Goal: Task Accomplishment & Management: Use online tool/utility

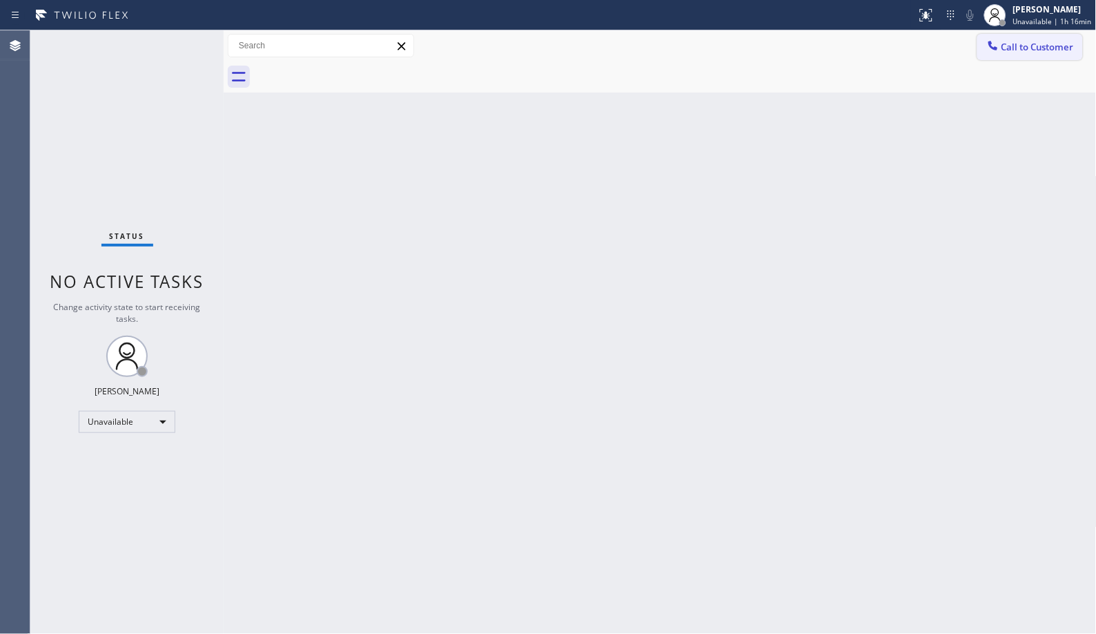
click at [1015, 49] on span "Call to Customer" at bounding box center [1038, 47] width 72 height 12
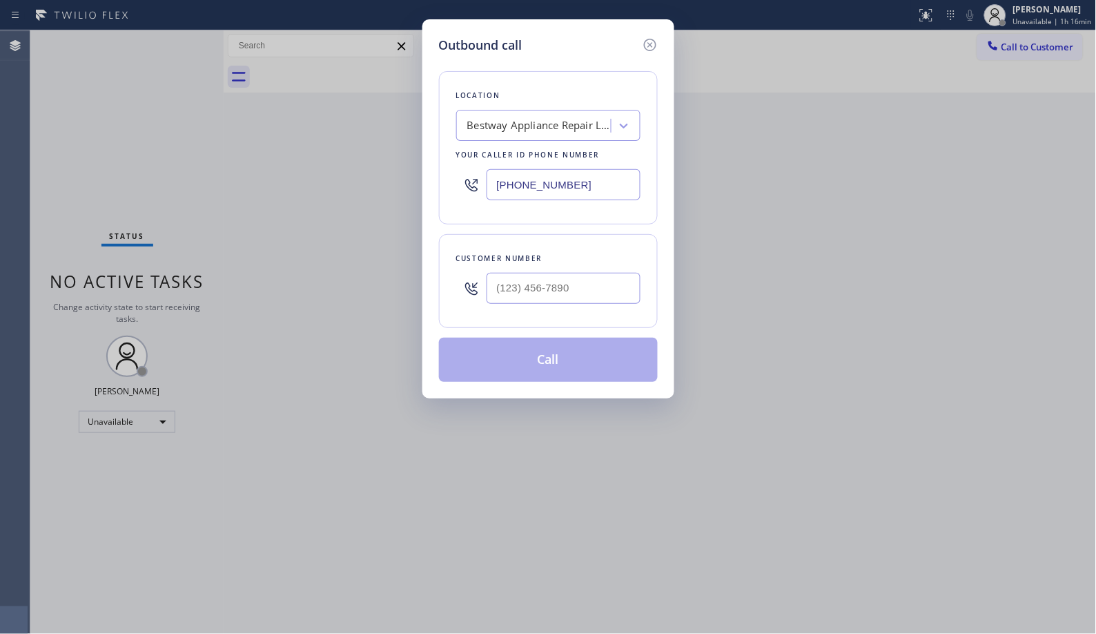
drag, startPoint x: 609, startPoint y: 186, endPoint x: 476, endPoint y: 154, distance: 136.4
click at [483, 162] on div "[PHONE_NUMBER]" at bounding box center [548, 184] width 184 height 45
paste input "379-6611"
type input "[PHONE_NUMBER]"
click at [516, 304] on input "(___) ___-____" at bounding box center [564, 288] width 154 height 31
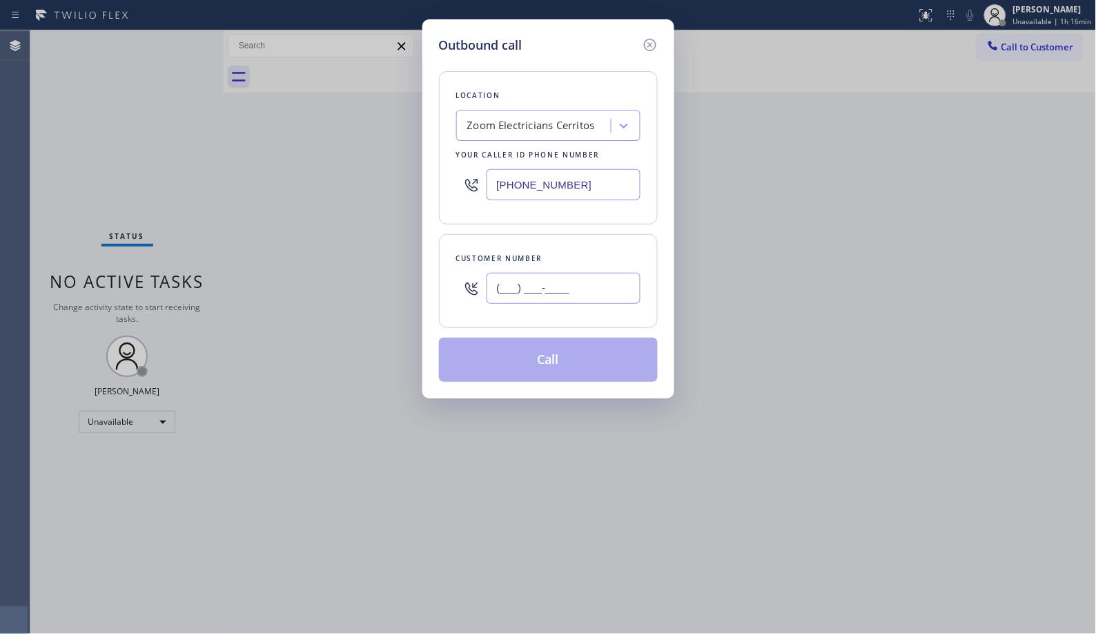
paste input "562) 376-0954"
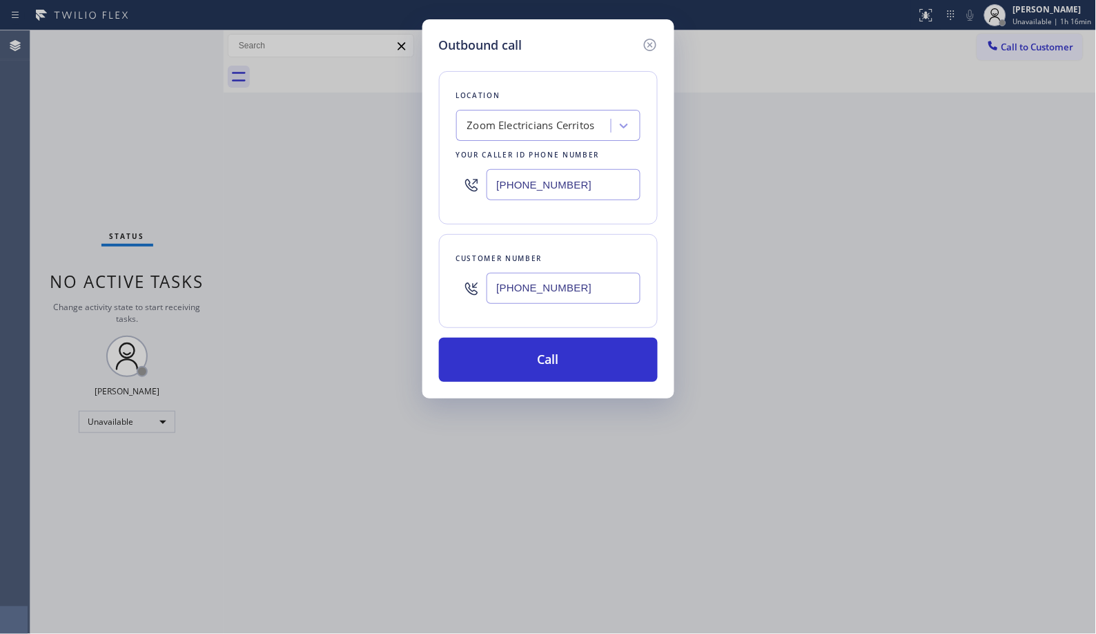
type input "[PHONE_NUMBER]"
click at [563, 349] on button "Call" at bounding box center [548, 360] width 219 height 44
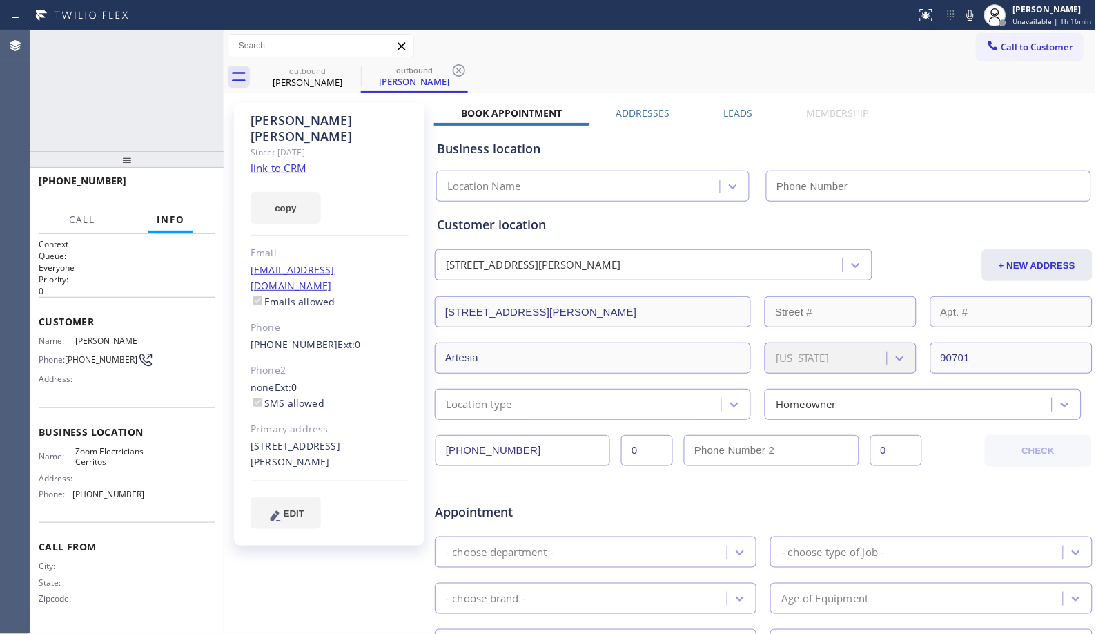
type input "[PHONE_NUMBER]"
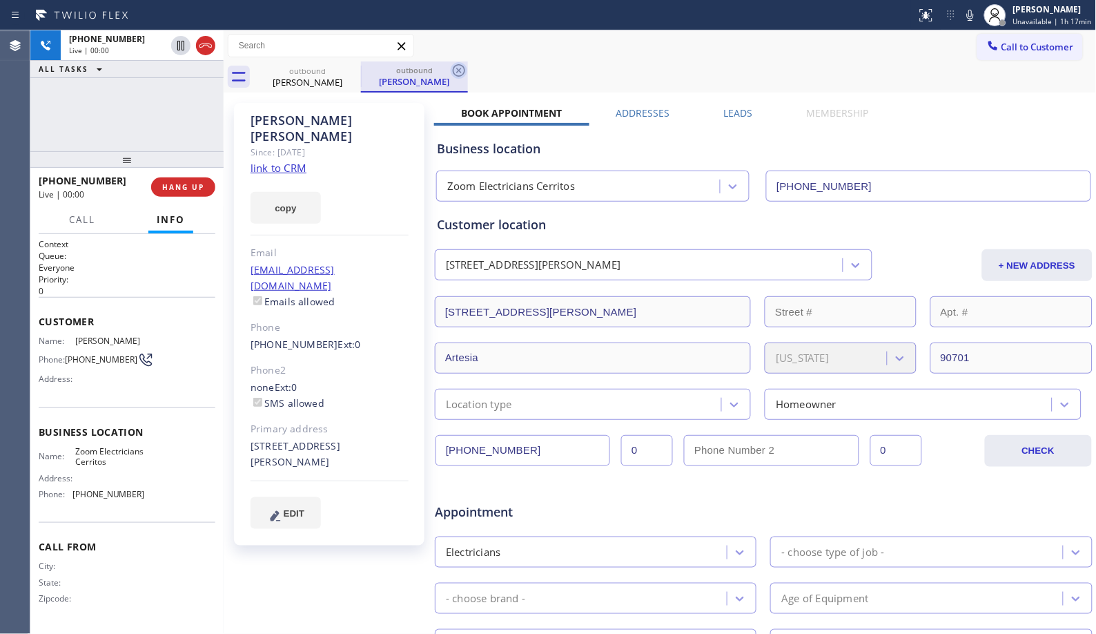
click at [451, 72] on icon at bounding box center [459, 70] width 17 height 17
click at [771, 77] on div "outbound [PERSON_NAME]" at bounding box center [675, 76] width 843 height 31
click at [608, 60] on div "Call to Customer Outbound call Location Zoom Electricians Cerritos Your caller …" at bounding box center [660, 45] width 873 height 31
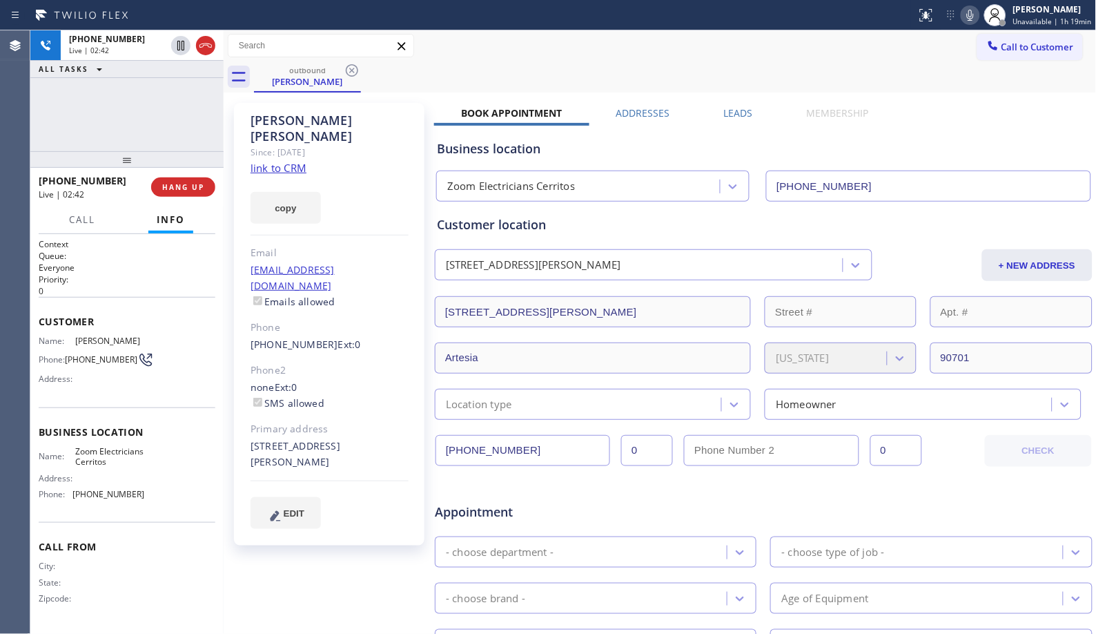
click at [973, 22] on icon at bounding box center [970, 15] width 17 height 17
click at [175, 49] on icon at bounding box center [181, 45] width 17 height 17
click at [512, 59] on div "Call to Customer Outbound call Location Zoom Electricians Cerritos Your caller …" at bounding box center [660, 45] width 873 height 31
click at [491, 88] on div "outbound [PERSON_NAME]" at bounding box center [675, 76] width 843 height 31
click at [558, 65] on div "outbound [PERSON_NAME]" at bounding box center [675, 76] width 843 height 31
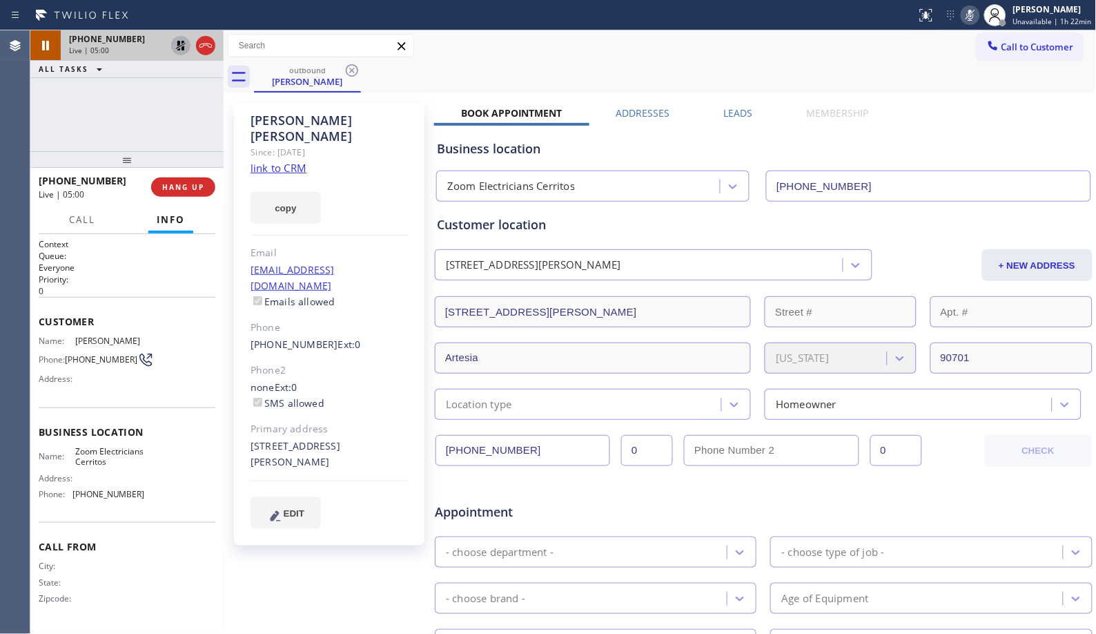
click at [576, 81] on div "outbound [PERSON_NAME]" at bounding box center [675, 76] width 843 height 31
click at [468, 86] on div "outbound [PERSON_NAME]" at bounding box center [675, 76] width 843 height 31
click at [486, 76] on div "outbound [PERSON_NAME]" at bounding box center [675, 76] width 843 height 31
click at [492, 92] on div "[PERSON_NAME] Since: [DATE] link to CRM copy Email [EMAIL_ADDRESS][DOMAIN_NAME]…" at bounding box center [660, 542] width 873 height 901
click at [180, 45] on icon at bounding box center [181, 45] width 17 height 17
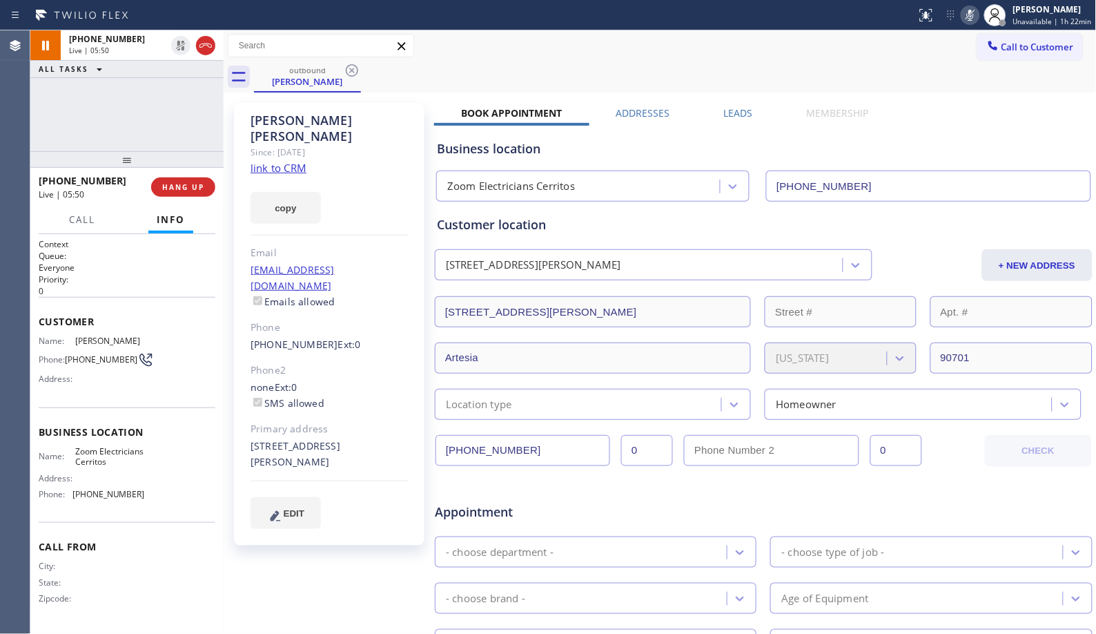
click at [974, 19] on icon at bounding box center [970, 15] width 7 height 11
click at [369, 497] on div "EDIT" at bounding box center [330, 513] width 158 height 32
click at [516, 66] on div "outbound [PERSON_NAME]" at bounding box center [675, 76] width 843 height 31
click at [501, 72] on div "outbound [PERSON_NAME]" at bounding box center [675, 76] width 843 height 31
click at [529, 68] on div "outbound [PERSON_NAME]" at bounding box center [675, 76] width 843 height 31
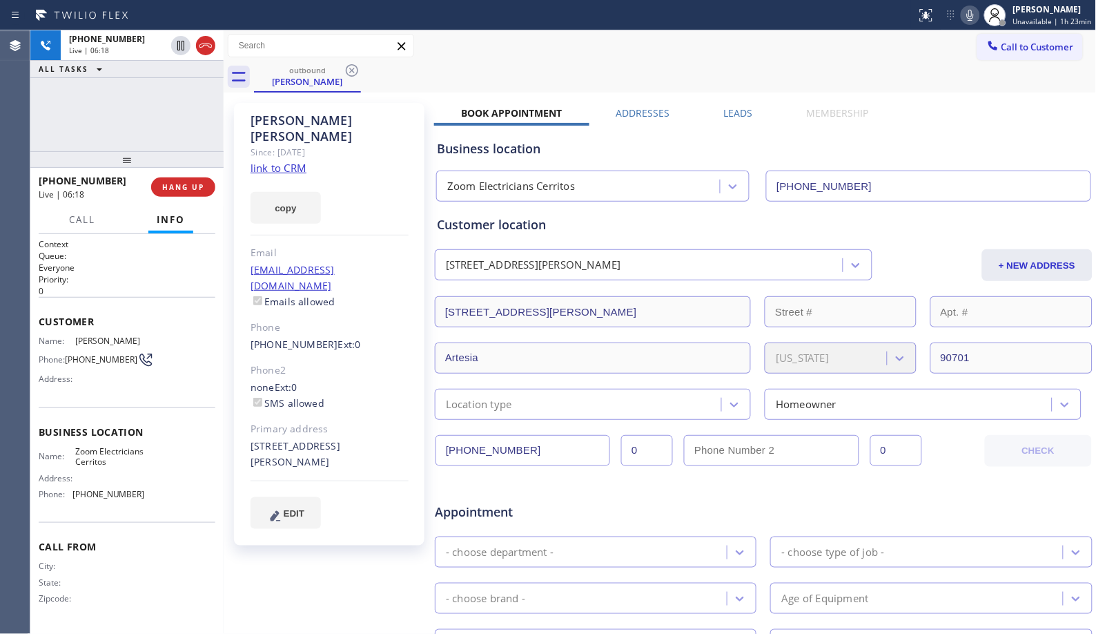
click at [186, 133] on div "[PHONE_NUMBER] Live | 06:18 ALL TASKS ALL TASKS ACTIVE TASKS TASKS IN WRAP UP" at bounding box center [126, 90] width 193 height 121
click at [487, 78] on div "outbound [PERSON_NAME]" at bounding box center [675, 76] width 843 height 31
click at [583, 79] on div "outbound [PERSON_NAME]" at bounding box center [675, 76] width 843 height 31
click at [153, 128] on div "[PHONE_NUMBER] Live | 06:30 ALL TASKS ALL TASKS ACTIVE TASKS TASKS IN WRAP UP" at bounding box center [126, 90] width 193 height 121
click at [207, 113] on div "[PHONE_NUMBER] Live | 06:35 ALL TASKS ALL TASKS ACTIVE TASKS TASKS IN WRAP UP" at bounding box center [126, 90] width 193 height 121
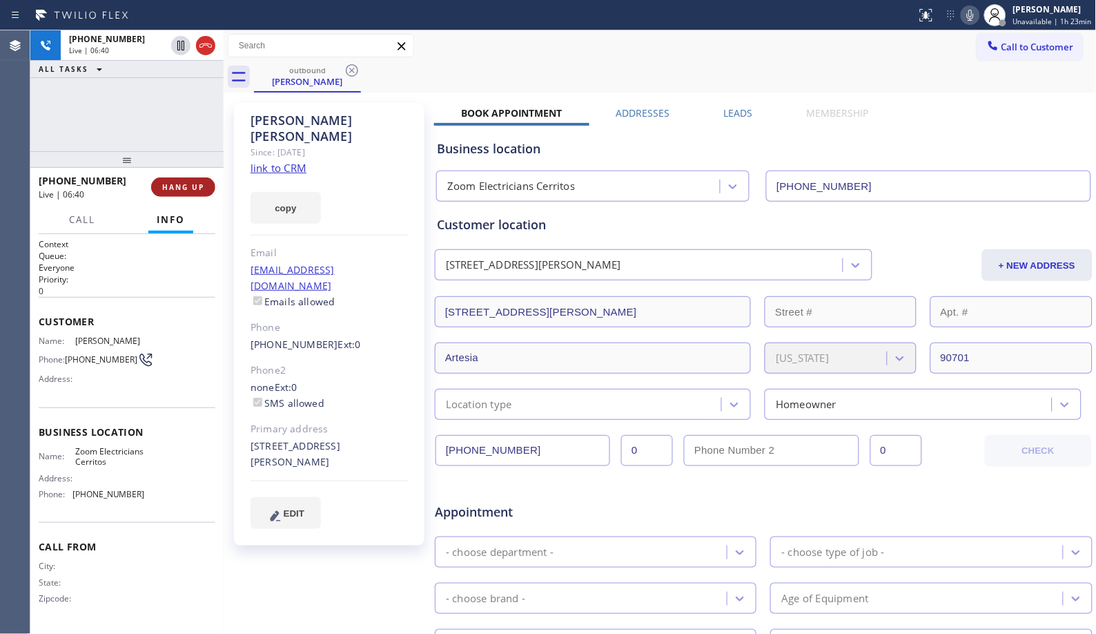
click at [195, 183] on span "HANG UP" at bounding box center [183, 187] width 42 height 10
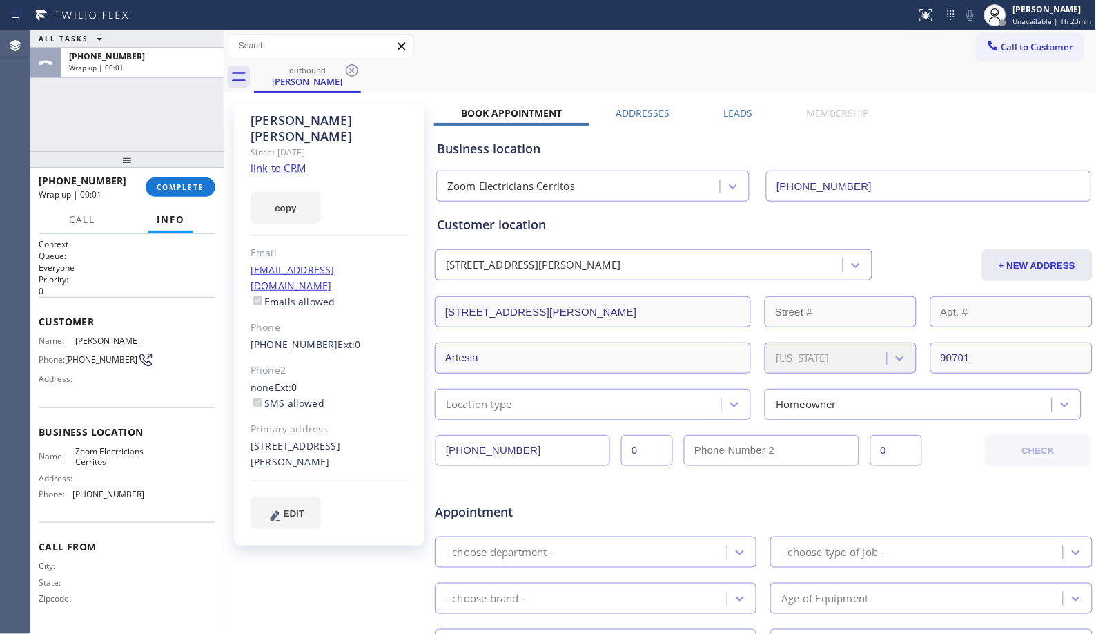
click at [625, 66] on div "outbound [PERSON_NAME]" at bounding box center [675, 76] width 843 height 31
click at [485, 81] on div "outbound [PERSON_NAME]" at bounding box center [675, 76] width 843 height 31
drag, startPoint x: 491, startPoint y: 52, endPoint x: 470, endPoint y: 50, distance: 20.8
click at [491, 52] on div "Call to Customer Outbound call Location Zoom Electricians Cerritos Your caller …" at bounding box center [660, 46] width 873 height 24
click at [190, 188] on span "COMPLETE" at bounding box center [181, 187] width 48 height 10
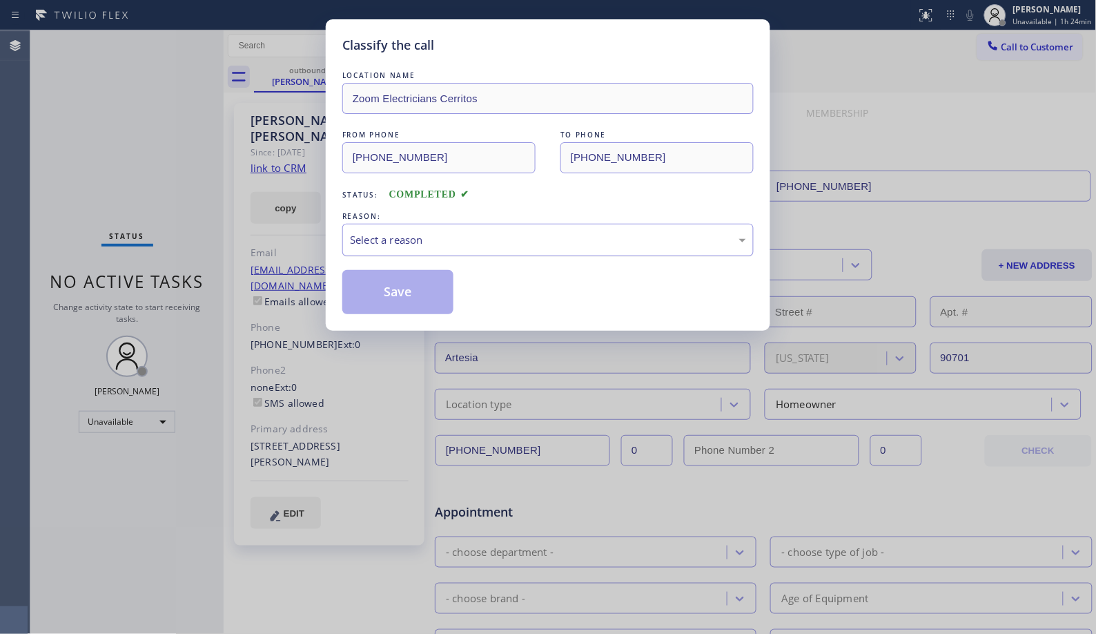
click at [530, 246] on div "Select a reason" at bounding box center [548, 240] width 396 height 16
click at [412, 295] on button "Save" at bounding box center [397, 292] width 111 height 44
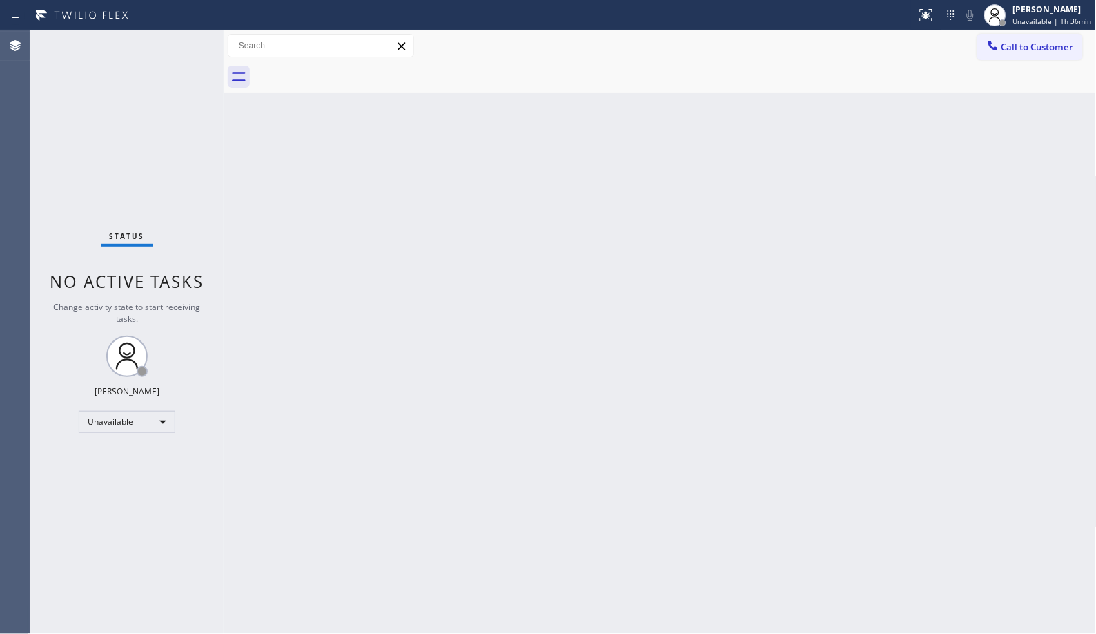
click at [1026, 50] on span "Call to Customer" at bounding box center [1038, 47] width 72 height 12
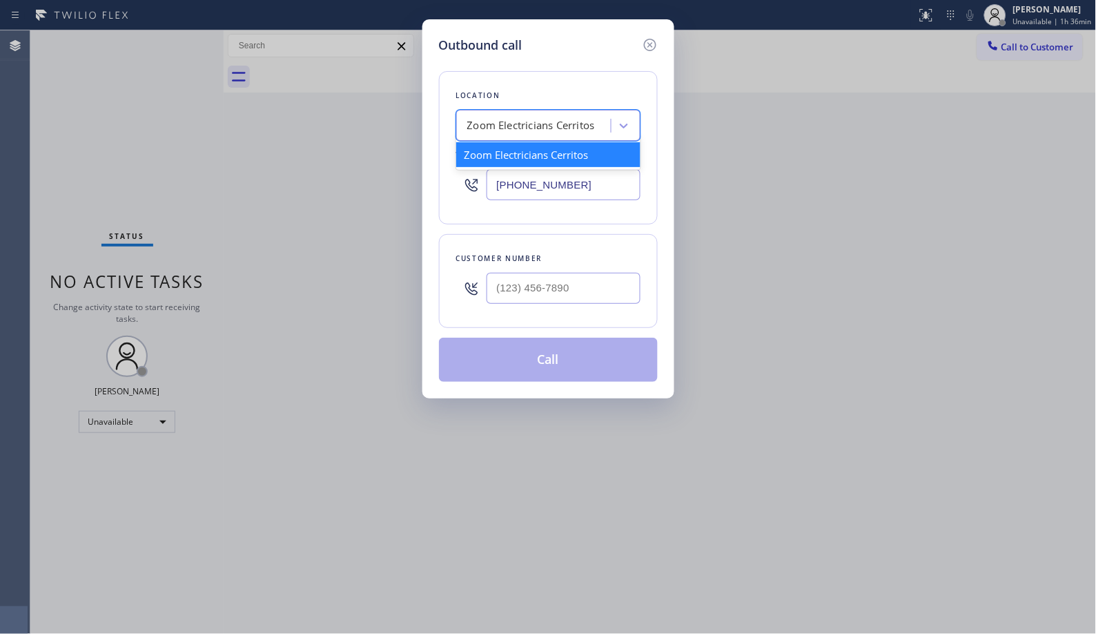
click at [549, 118] on div "Zoom Electricians Cerritos" at bounding box center [531, 126] width 128 height 16
paste input "Modern Family Air Conditioning & Heating [GEOGRAPHIC_DATA]"
type input "Modern Family Air Conditioning & Heating [GEOGRAPHIC_DATA]"
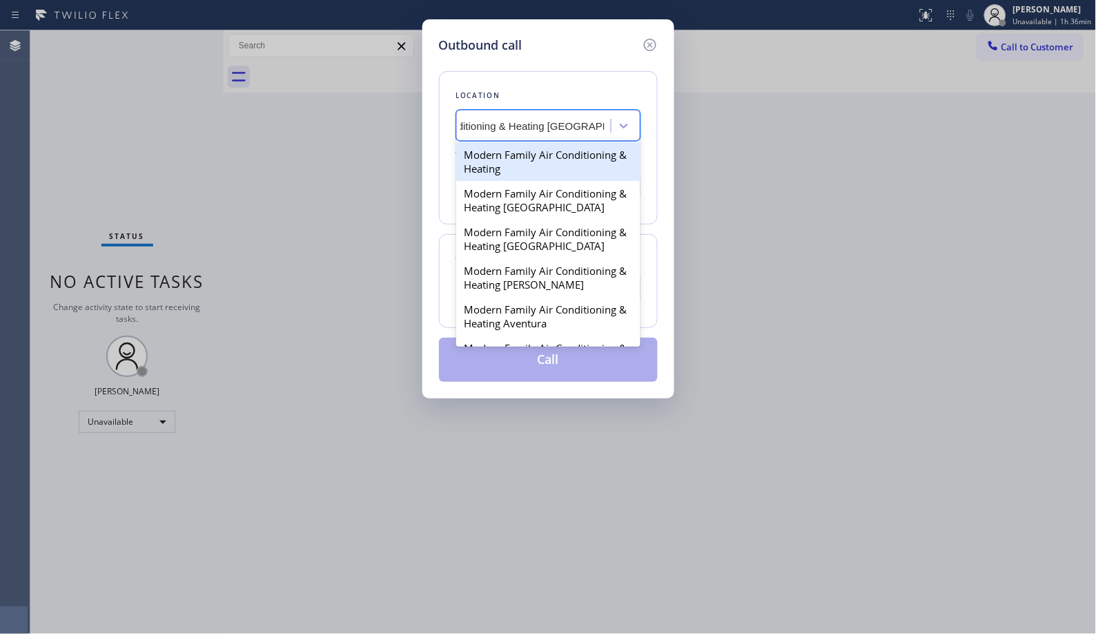
click at [554, 155] on div "Modern Family Air Conditioning & Heating" at bounding box center [548, 161] width 184 height 39
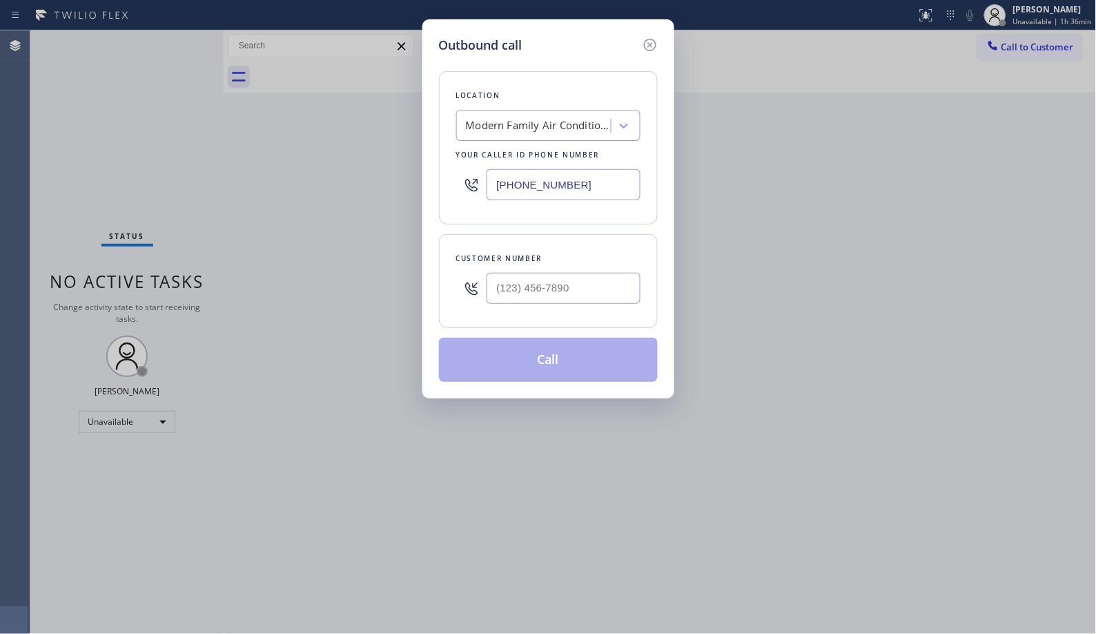
drag, startPoint x: 594, startPoint y: 184, endPoint x: 479, endPoint y: 109, distance: 137.7
click at [469, 174] on div "[PHONE_NUMBER]" at bounding box center [548, 184] width 184 height 45
paste input "657) 312-3323"
type input "[PHONE_NUMBER]"
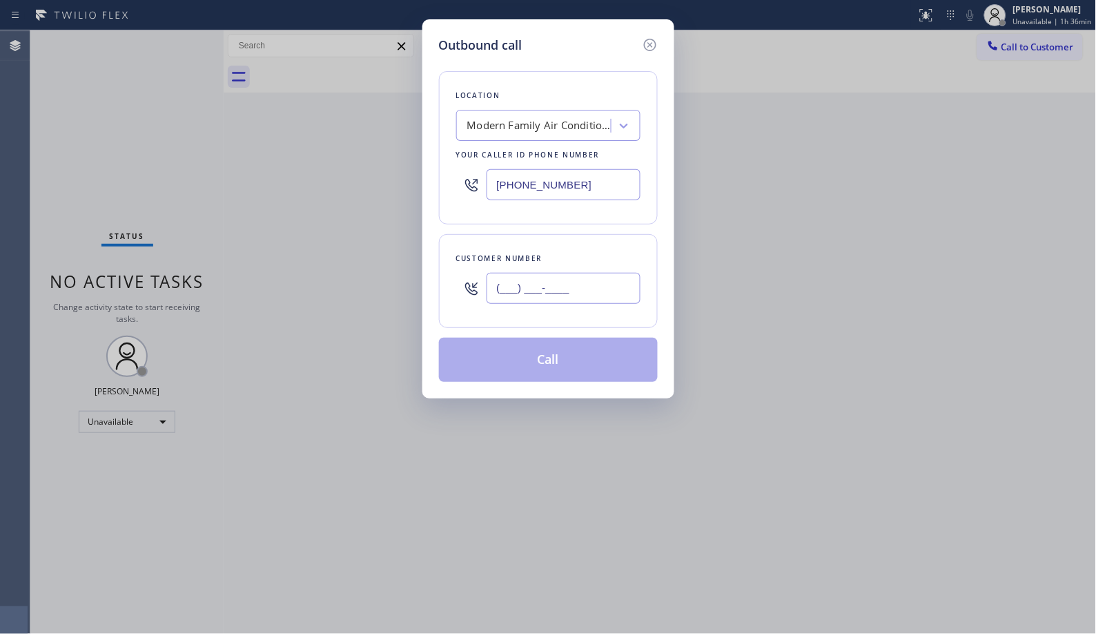
drag, startPoint x: 605, startPoint y: 280, endPoint x: 494, endPoint y: 282, distance: 110.4
click at [501, 284] on input "(___) ___-____" at bounding box center [564, 288] width 154 height 31
paste input "909) 708-2136"
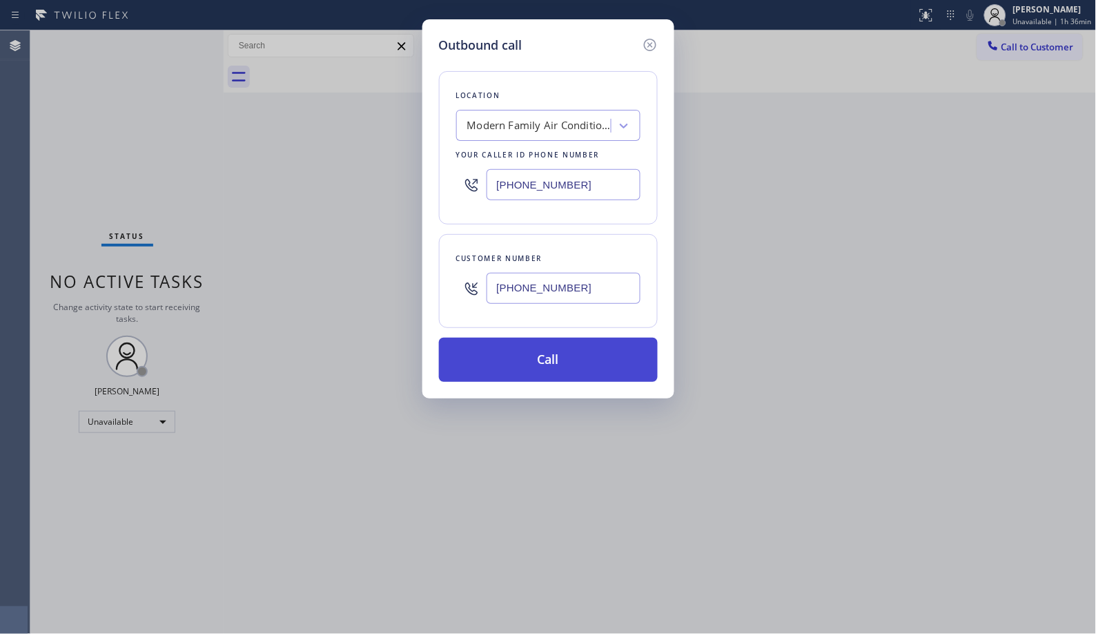
type input "[PHONE_NUMBER]"
click at [596, 371] on button "Call" at bounding box center [548, 360] width 219 height 44
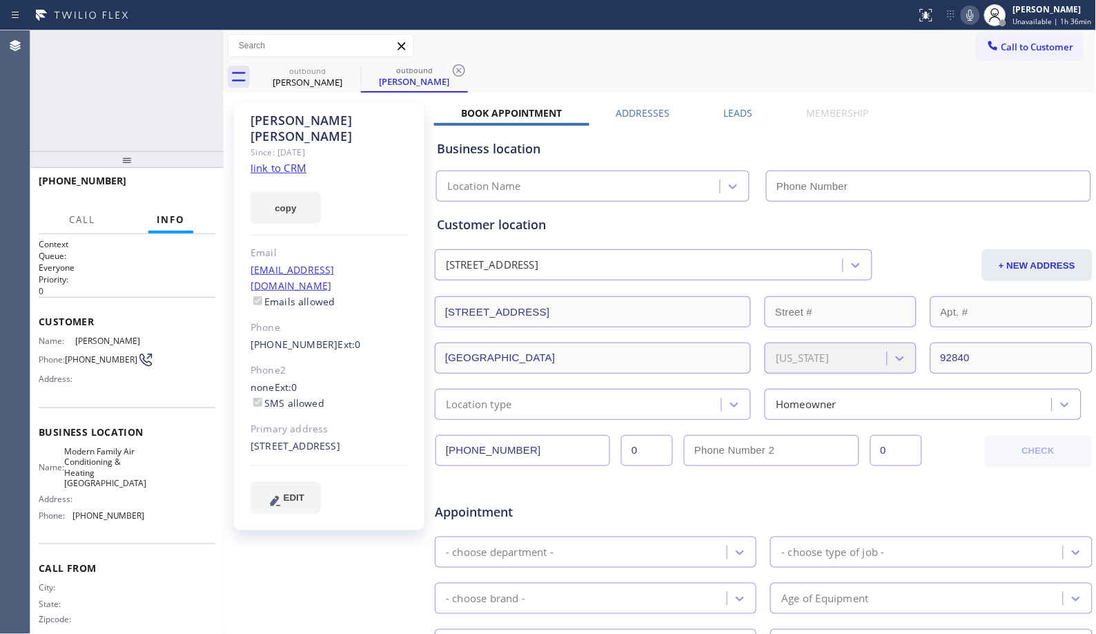
type input "[PHONE_NUMBER]"
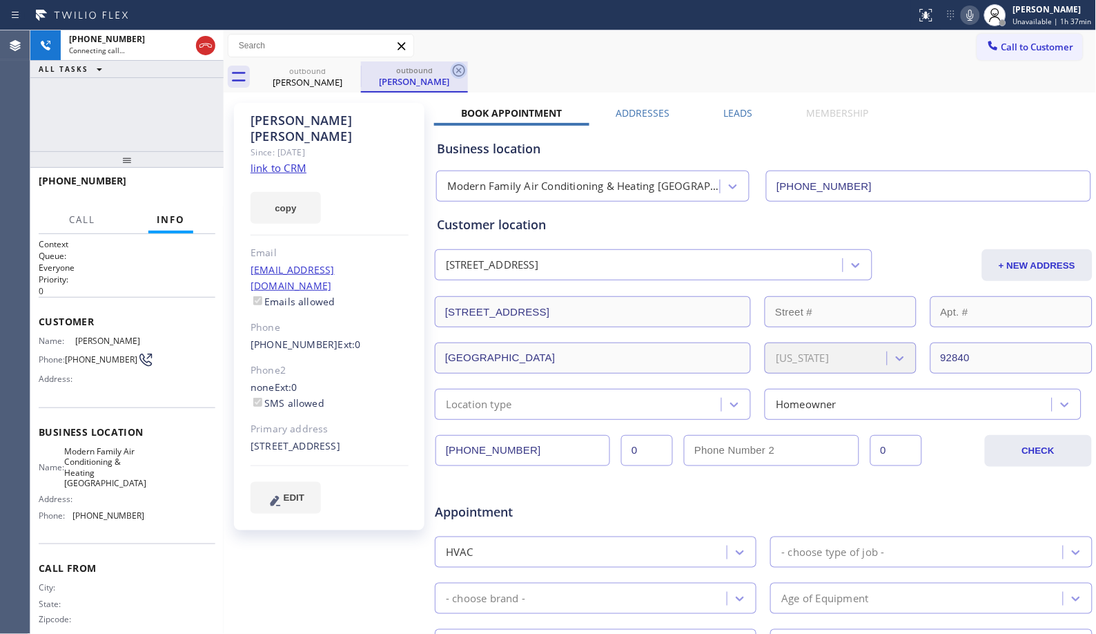
click at [459, 71] on icon at bounding box center [459, 70] width 12 height 12
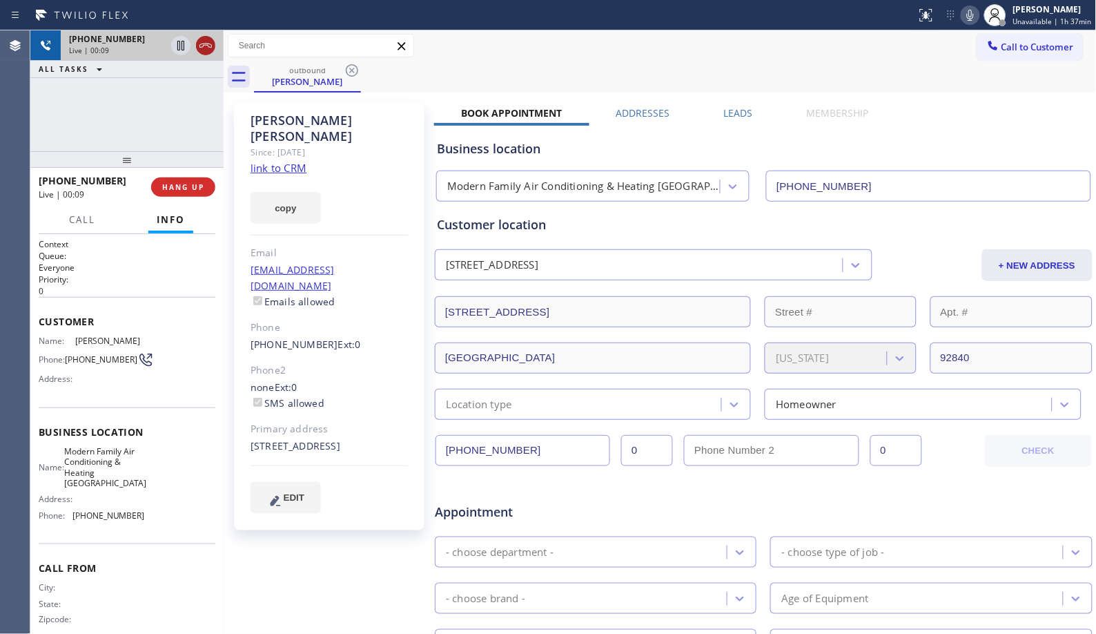
click at [205, 46] on icon at bounding box center [205, 45] width 17 height 17
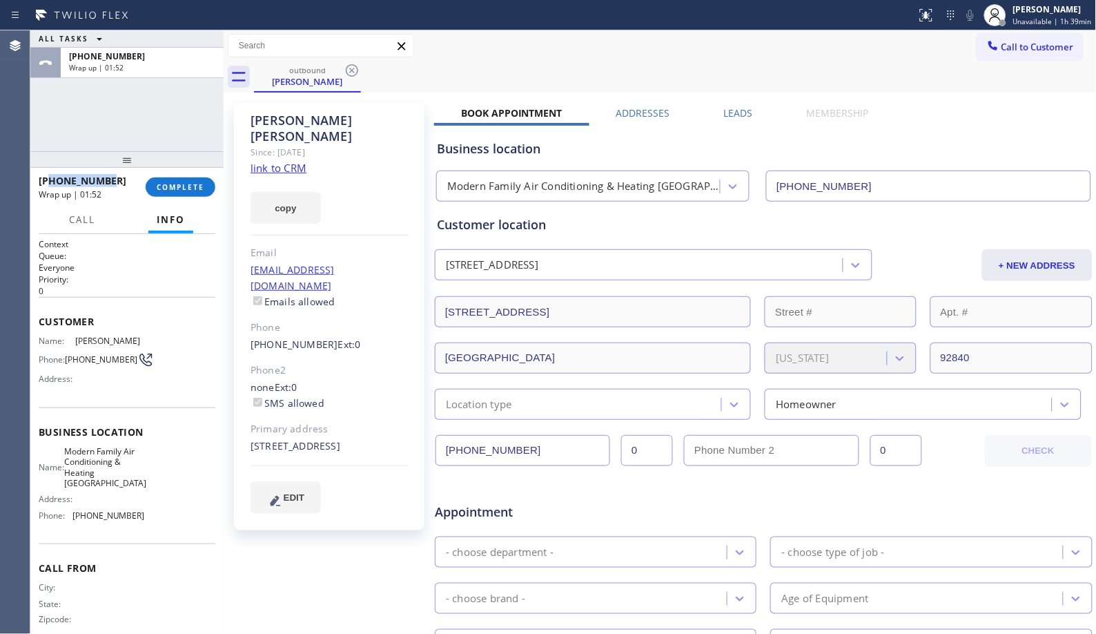
drag, startPoint x: 125, startPoint y: 183, endPoint x: 49, endPoint y: 180, distance: 76.0
click at [49, 180] on div "[PHONE_NUMBER]" at bounding box center [87, 180] width 97 height 13
copy span "9097082136"
click at [186, 187] on span "COMPLETE" at bounding box center [181, 187] width 48 height 10
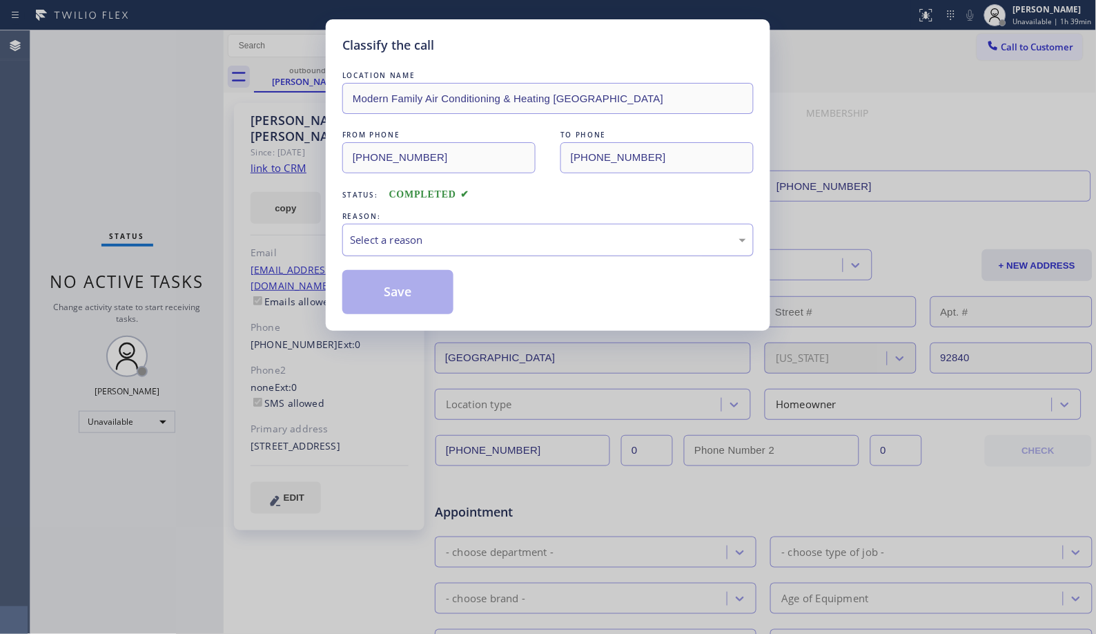
click at [609, 237] on div "Select a reason" at bounding box center [548, 240] width 396 height 16
click at [410, 287] on button "Save" at bounding box center [397, 292] width 111 height 44
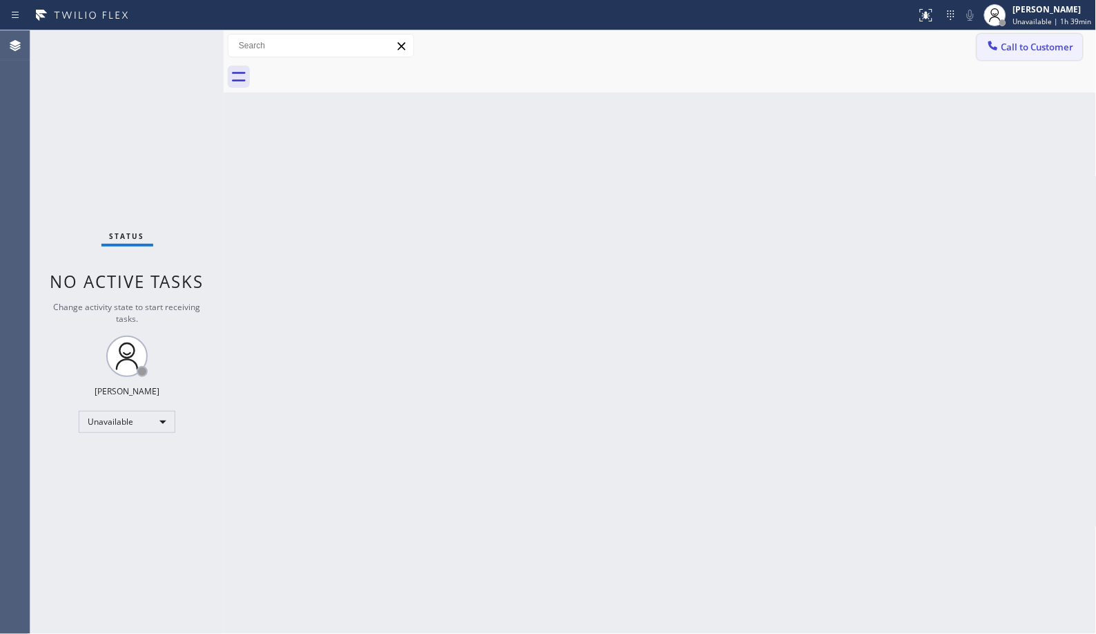
click at [1009, 51] on span "Call to Customer" at bounding box center [1038, 47] width 72 height 12
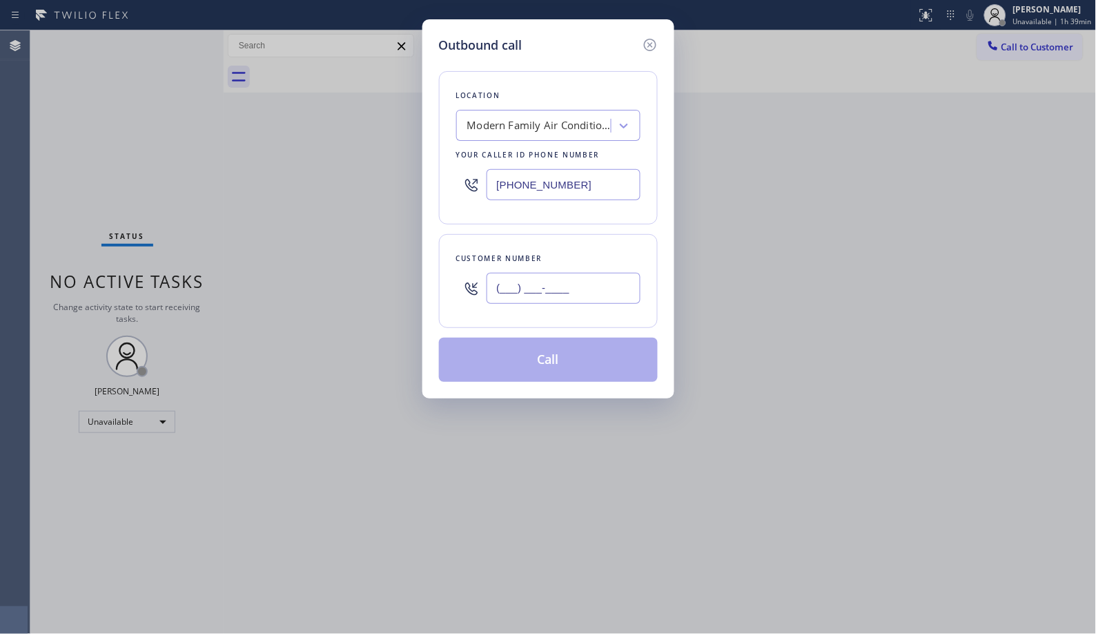
drag, startPoint x: 589, startPoint y: 291, endPoint x: 460, endPoint y: 283, distance: 130.0
click at [460, 284] on div "(___) ___-____" at bounding box center [548, 288] width 184 height 45
paste input "909) 708-2136"
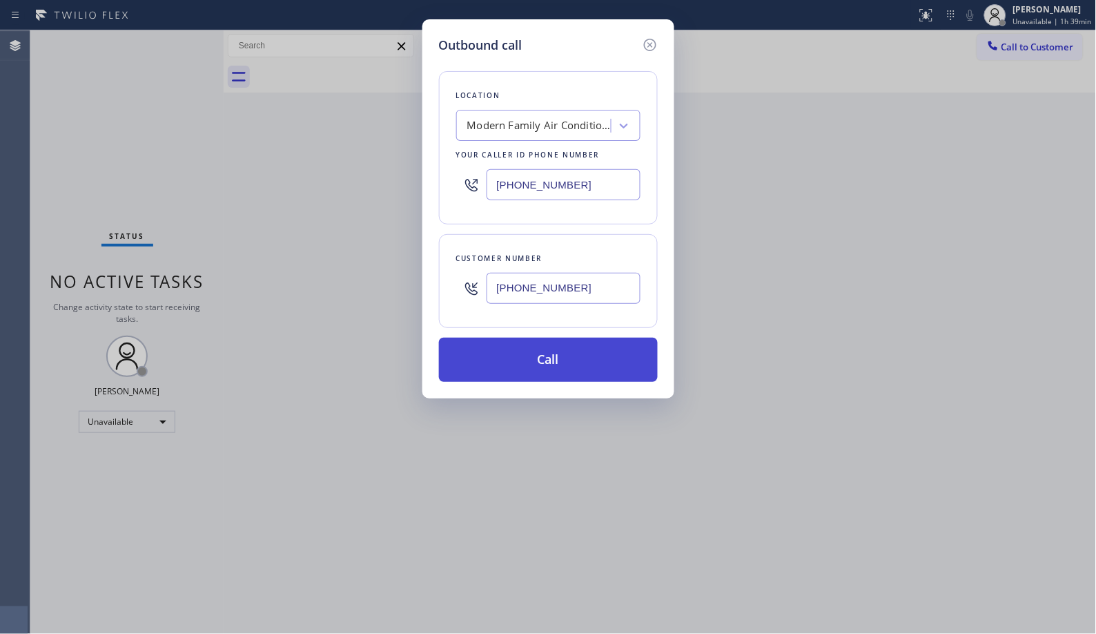
type input "[PHONE_NUMBER]"
click at [571, 360] on button "Call" at bounding box center [548, 360] width 219 height 44
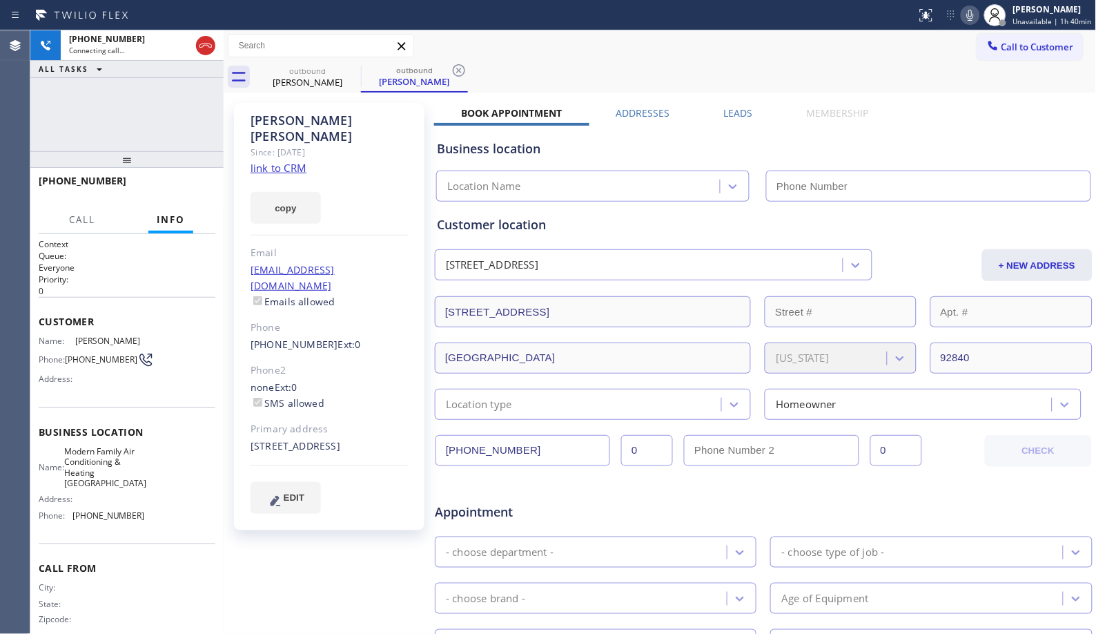
type input "[PHONE_NUMBER]"
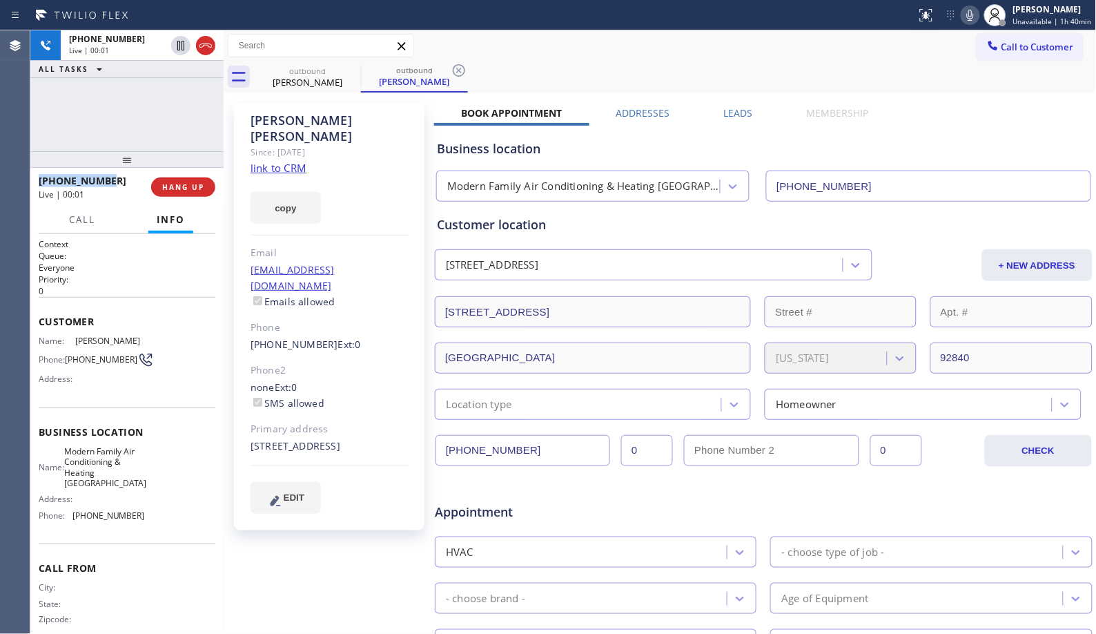
drag, startPoint x: 113, startPoint y: 179, endPoint x: 40, endPoint y: 179, distance: 73.2
click at [40, 179] on div "[PHONE_NUMBER]" at bounding box center [90, 180] width 103 height 13
click at [192, 182] on button "HANG UP" at bounding box center [183, 186] width 64 height 19
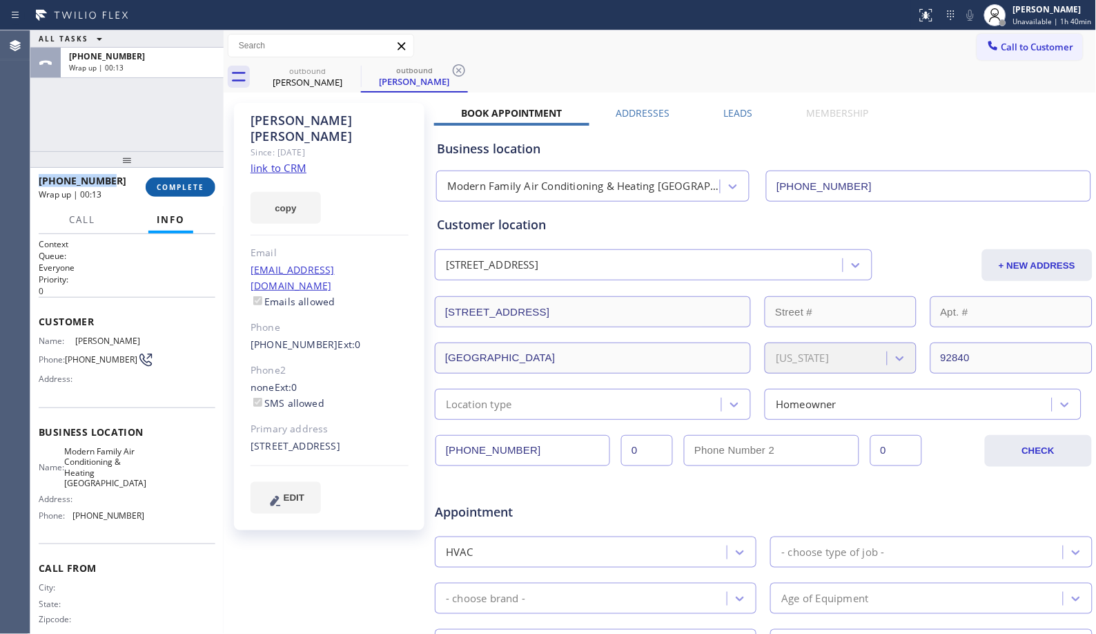
click at [191, 178] on button "COMPLETE" at bounding box center [181, 186] width 70 height 19
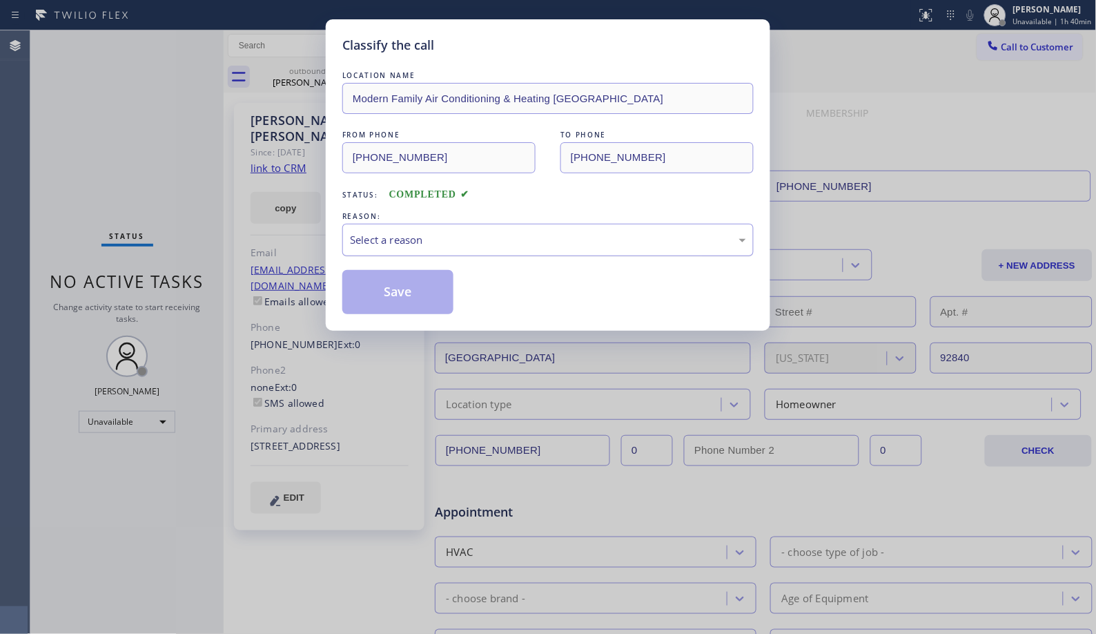
click at [471, 244] on div "Select a reason" at bounding box center [548, 240] width 396 height 16
click at [429, 292] on button "Save" at bounding box center [397, 292] width 111 height 44
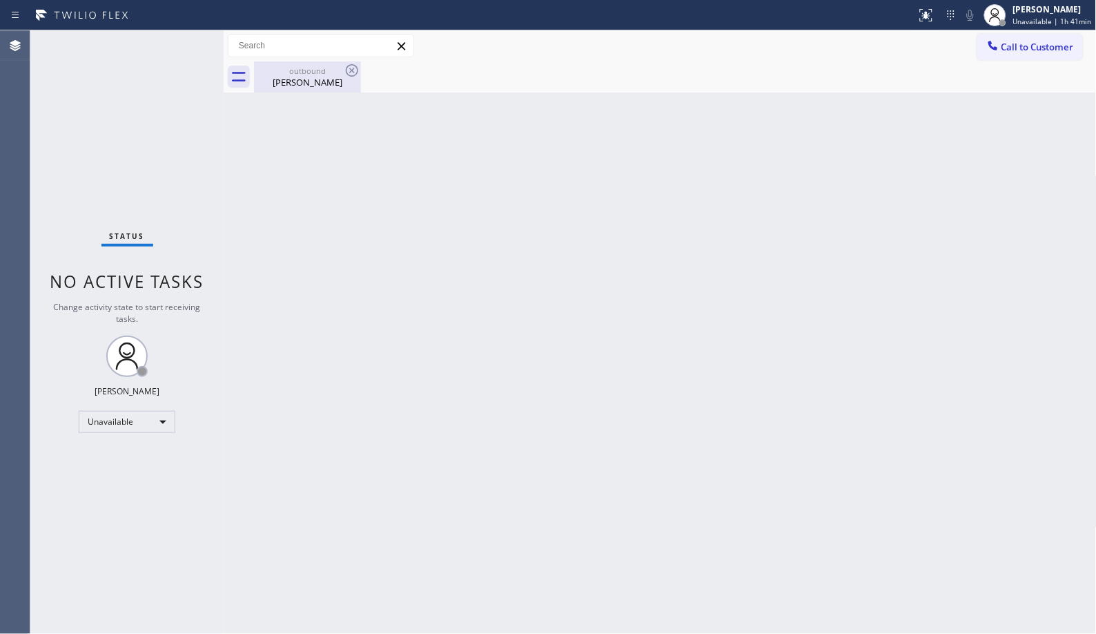
click at [305, 86] on div "[PERSON_NAME]" at bounding box center [307, 82] width 104 height 12
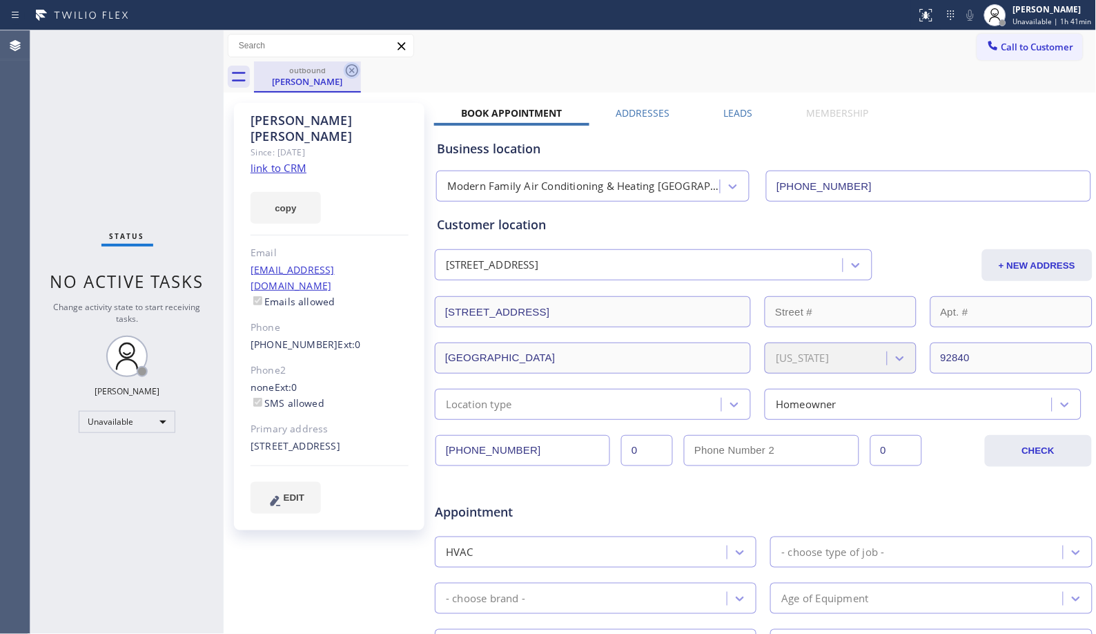
click at [344, 73] on icon at bounding box center [352, 70] width 17 height 17
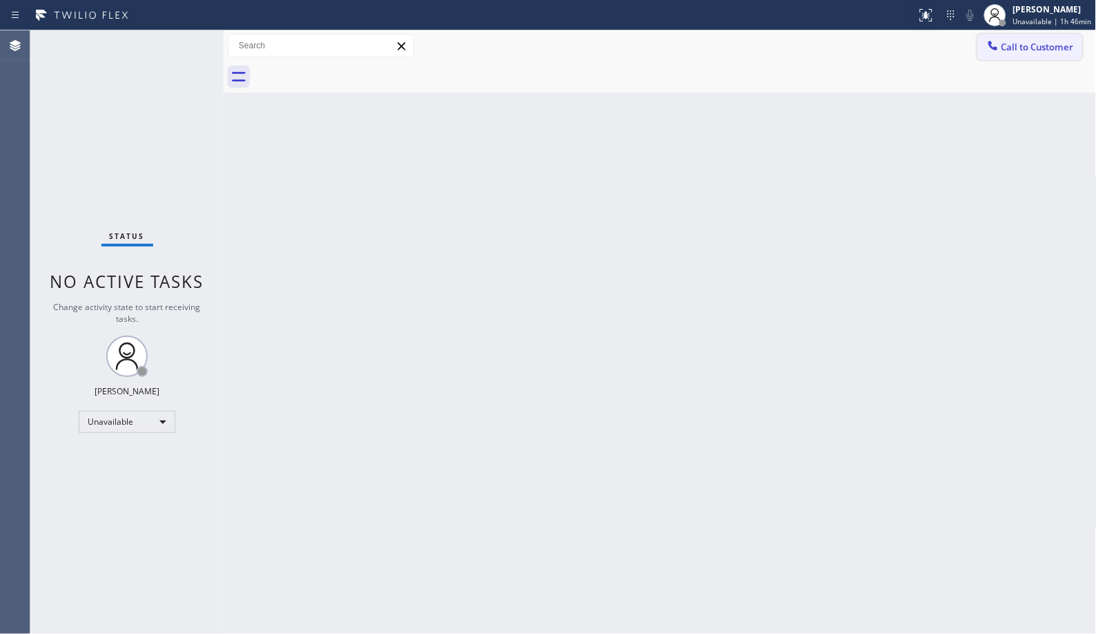
click at [1020, 46] on span "Call to Customer" at bounding box center [1038, 47] width 72 height 12
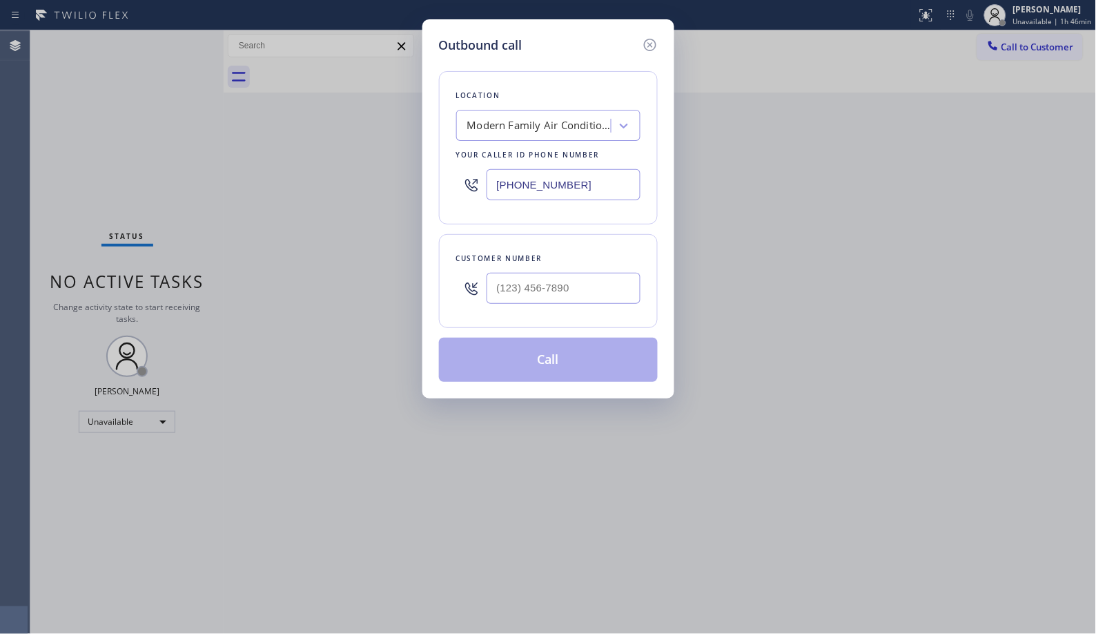
drag, startPoint x: 612, startPoint y: 179, endPoint x: 415, endPoint y: 95, distance: 214.9
click at [450, 159] on div "Location Modern Family Air Conditioning & Heating [GEOGRAPHIC_DATA] Your caller…" at bounding box center [548, 147] width 219 height 153
paste input "833) 558-1241"
type input "[PHONE_NUMBER]"
drag, startPoint x: 597, startPoint y: 282, endPoint x: 464, endPoint y: 282, distance: 133.2
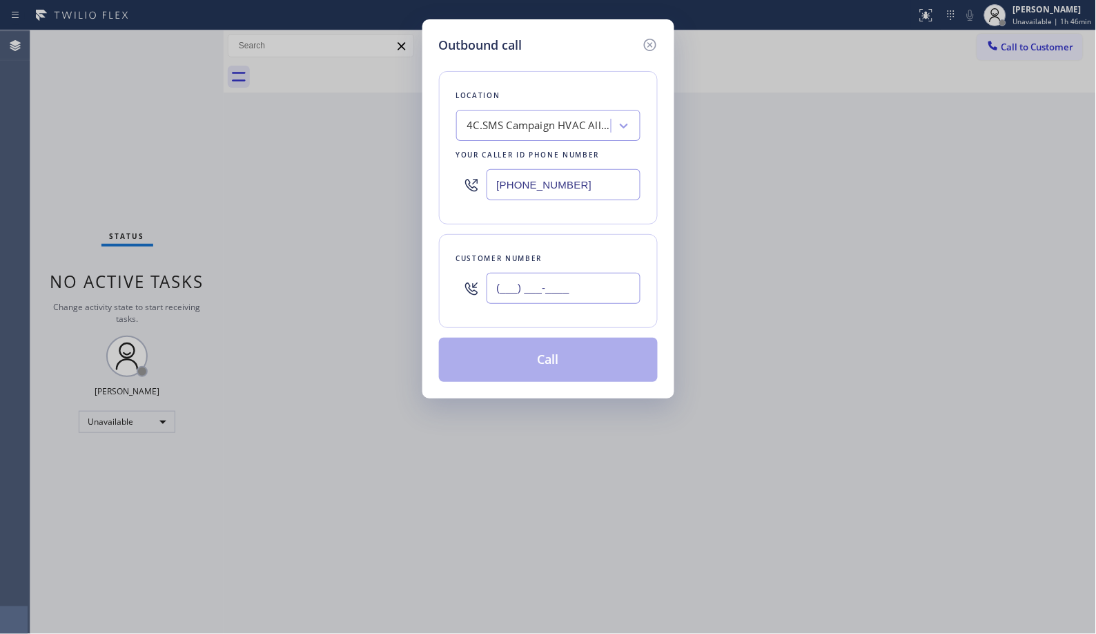
click at [464, 282] on div "(___) ___-____" at bounding box center [548, 288] width 184 height 45
paste input "773) 704-1884"
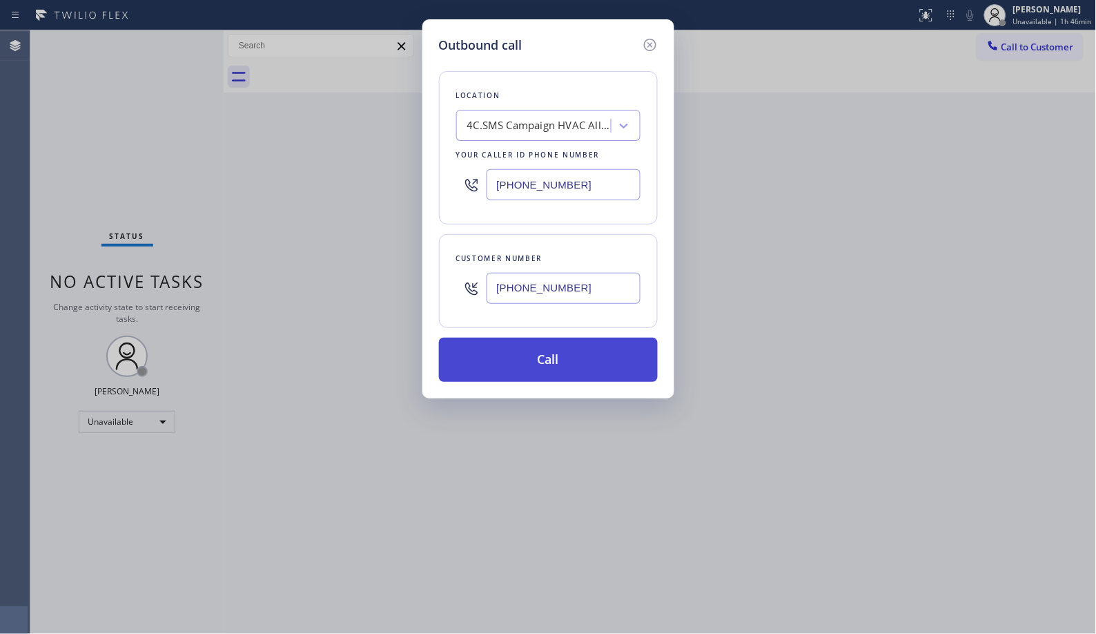
type input "[PHONE_NUMBER]"
click at [596, 358] on button "Call" at bounding box center [548, 360] width 219 height 44
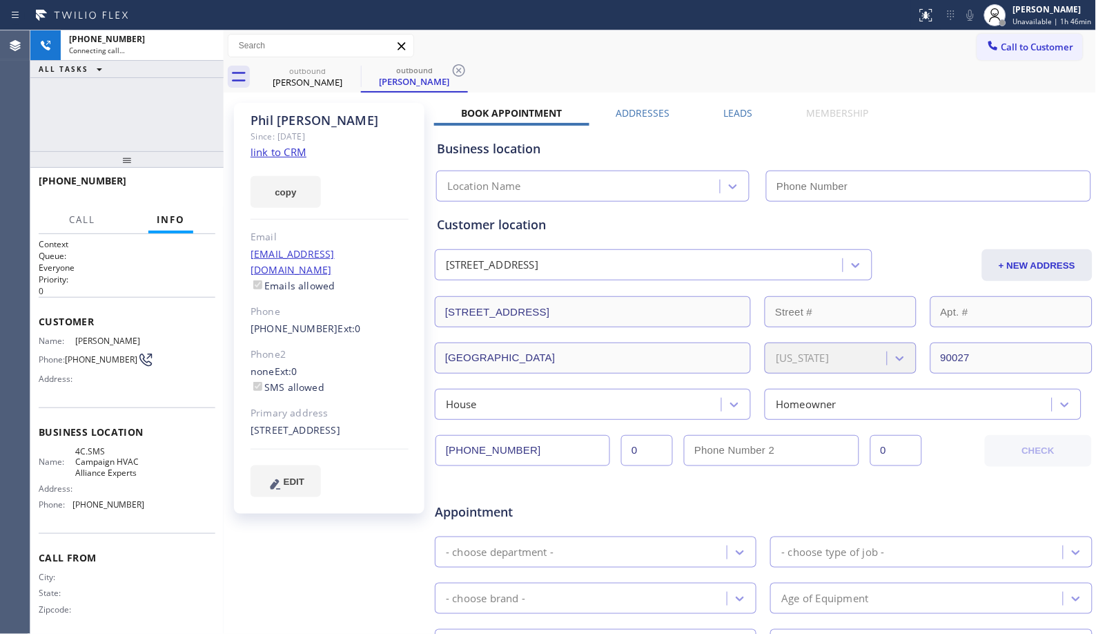
type input "[PHONE_NUMBER]"
click at [452, 69] on icon at bounding box center [459, 70] width 17 height 17
drag, startPoint x: 127, startPoint y: 164, endPoint x: 139, endPoint y: 121, distance: 45.0
click at [139, 121] on div "[PHONE_NUMBER] Connecting call… ALL TASKS ALL TASKS ACTIVE TASKS TASKS IN WRAP …" at bounding box center [126, 331] width 193 height 603
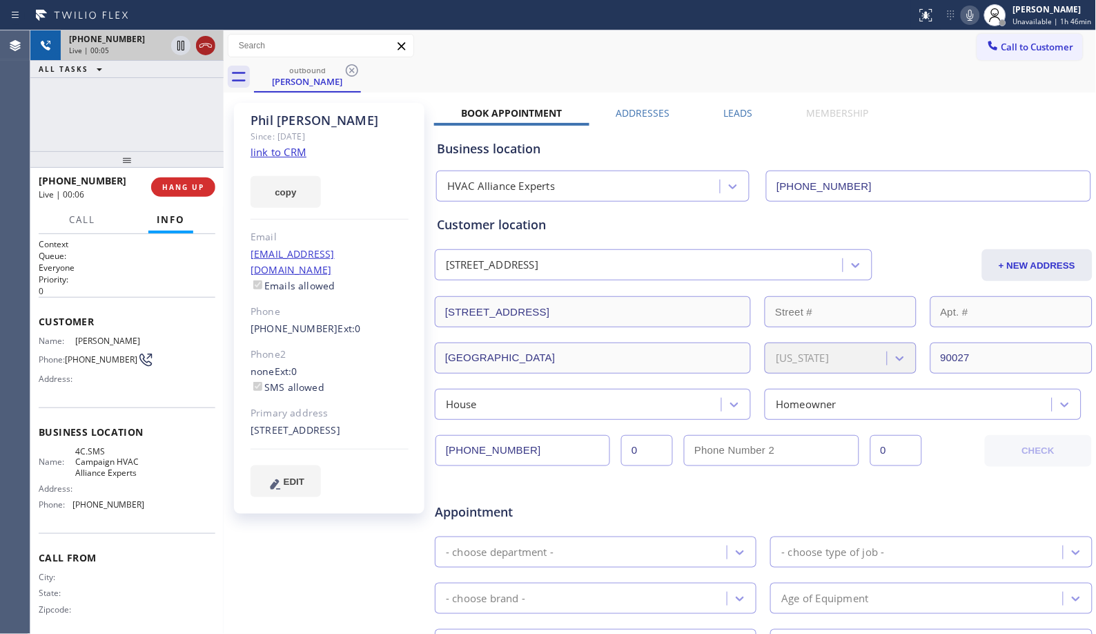
click at [206, 45] on icon at bounding box center [205, 45] width 12 height 4
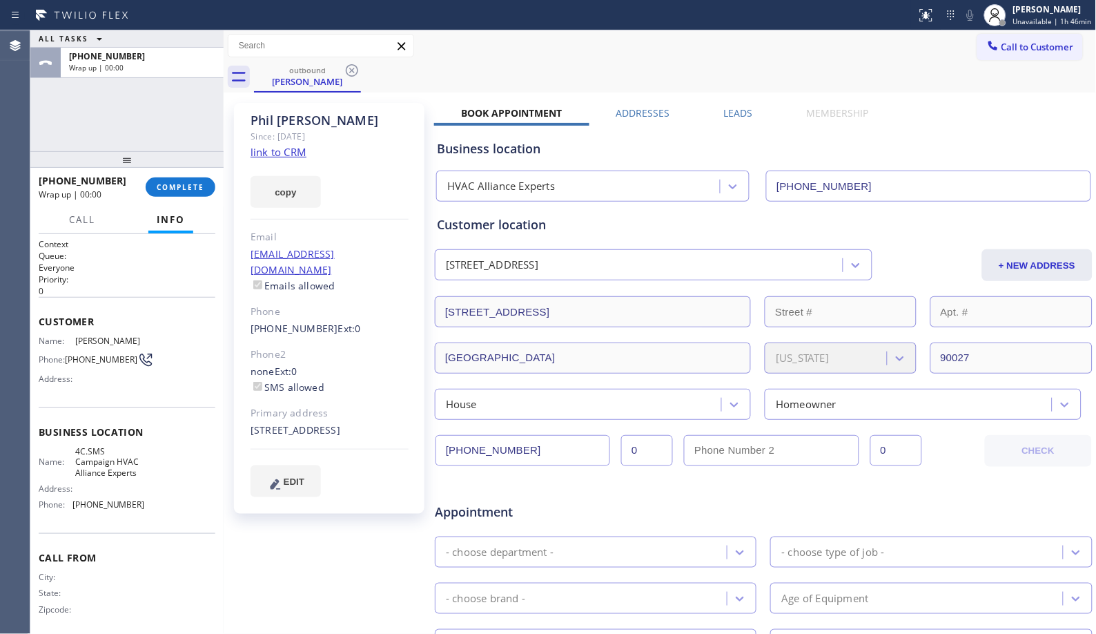
click at [113, 178] on div "[PHONE_NUMBER]" at bounding box center [87, 180] width 97 height 13
drag, startPoint x: 106, startPoint y: 182, endPoint x: 38, endPoint y: 182, distance: 68.3
click at [39, 182] on div "[PHONE_NUMBER]" at bounding box center [87, 180] width 97 height 13
copy span "[PHONE_NUMBER]"
click at [182, 183] on span "COMPLETE" at bounding box center [181, 187] width 48 height 10
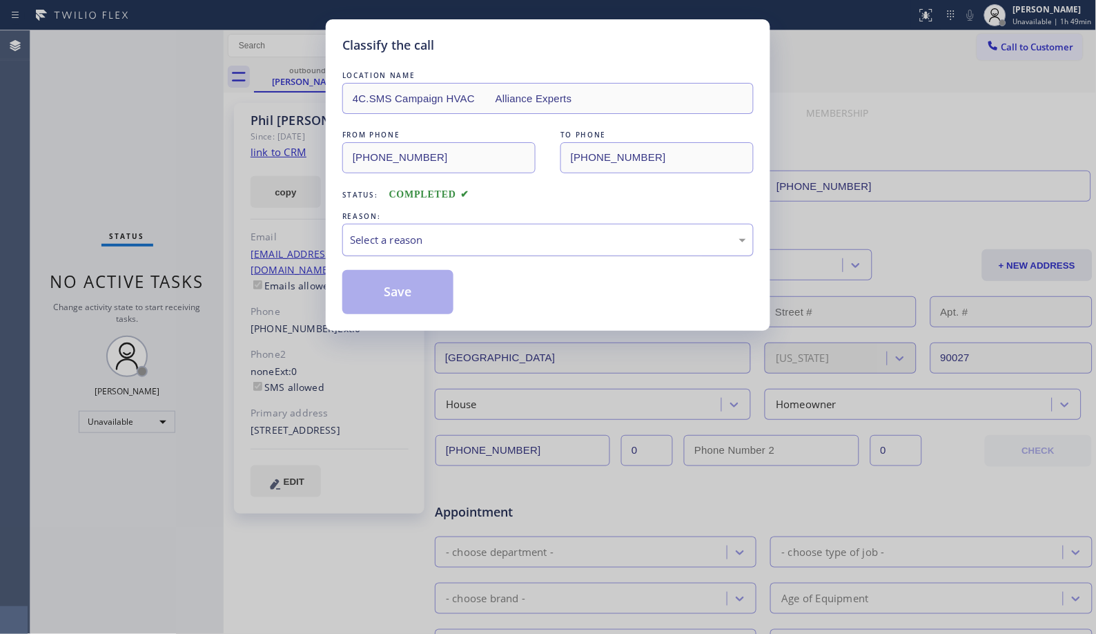
click at [518, 244] on div "Select a reason" at bounding box center [548, 240] width 396 height 16
click at [408, 293] on button "Save" at bounding box center [397, 292] width 111 height 44
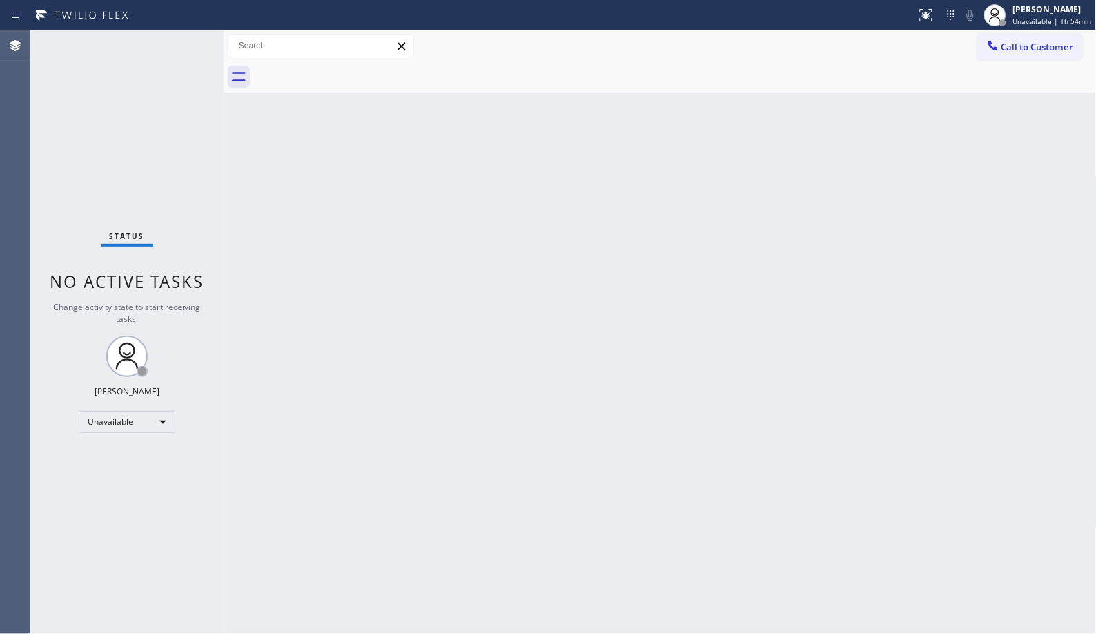
drag, startPoint x: 1025, startPoint y: 46, endPoint x: 645, endPoint y: 181, distance: 403.4
click at [1015, 46] on span "Call to Customer" at bounding box center [1038, 47] width 72 height 12
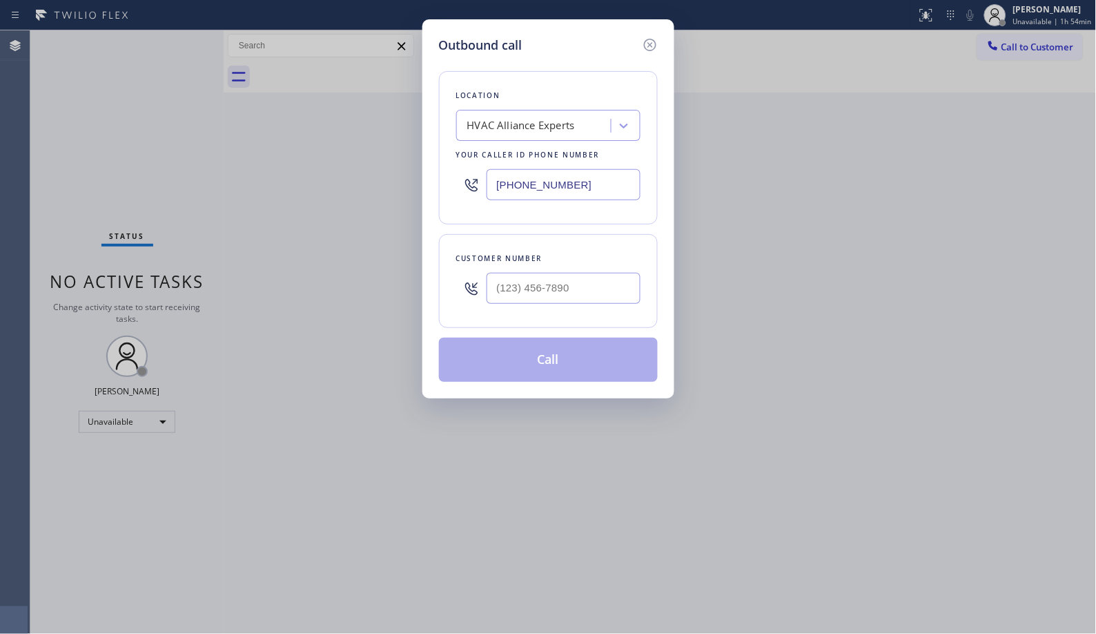
drag, startPoint x: 592, startPoint y: 187, endPoint x: 498, endPoint y: 11, distance: 199.5
click at [453, 144] on div "Location HVAC Alliance Experts Your caller id phone number [PHONE_NUMBER]" at bounding box center [548, 147] width 219 height 153
paste input "973) 791-940"
type input "[PHONE_NUMBER]"
drag, startPoint x: 603, startPoint y: 295, endPoint x: 413, endPoint y: 190, distance: 217.8
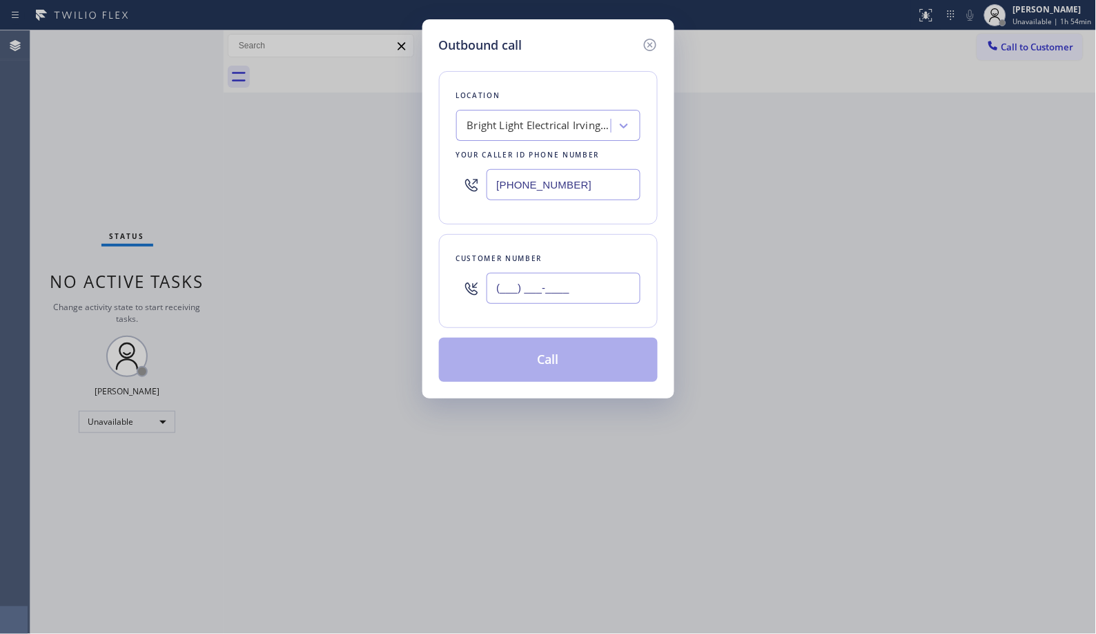
click at [418, 282] on div "Outbound call Location Bright Light Electrical Irvington(T P Electrical Service…" at bounding box center [548, 317] width 1096 height 634
paste input "908) 247-0758"
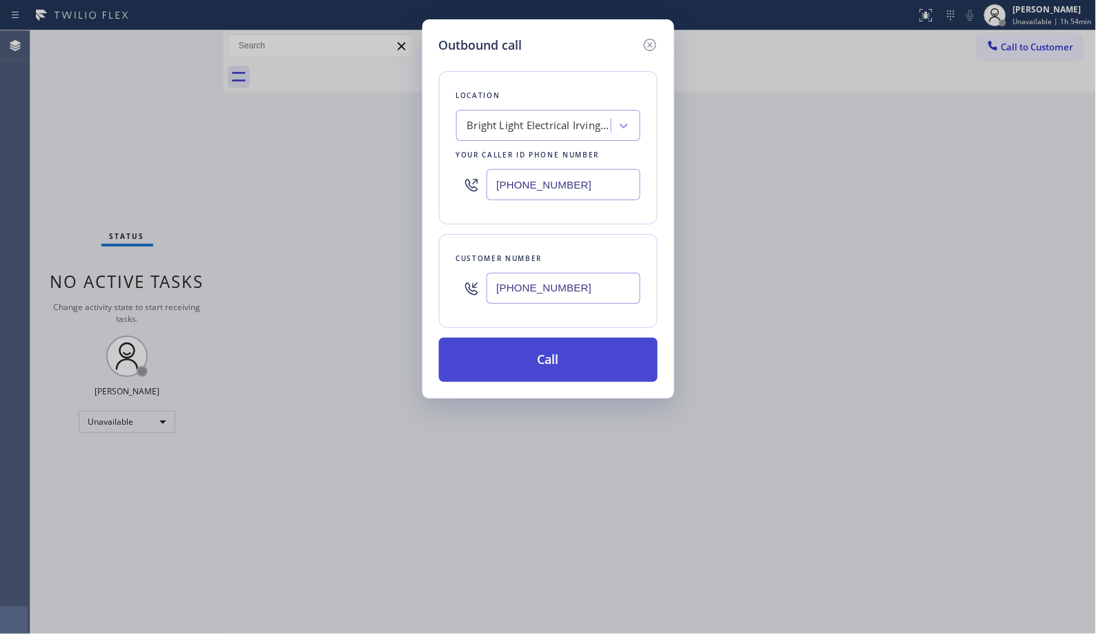
type input "[PHONE_NUMBER]"
click at [589, 360] on button "Call" at bounding box center [548, 360] width 219 height 44
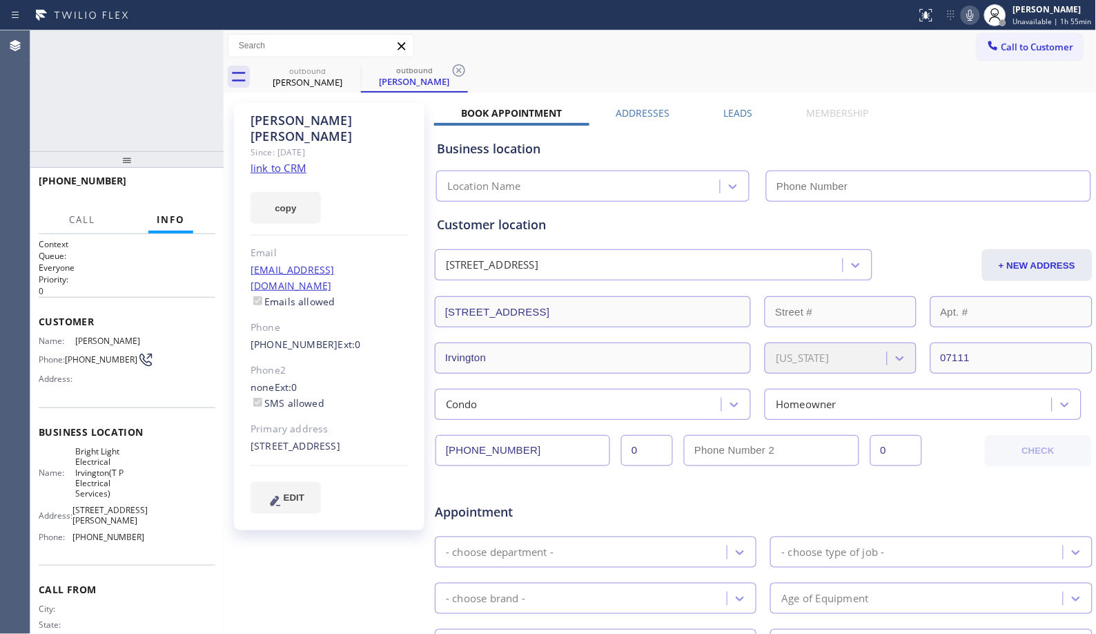
type input "[PHONE_NUMBER]"
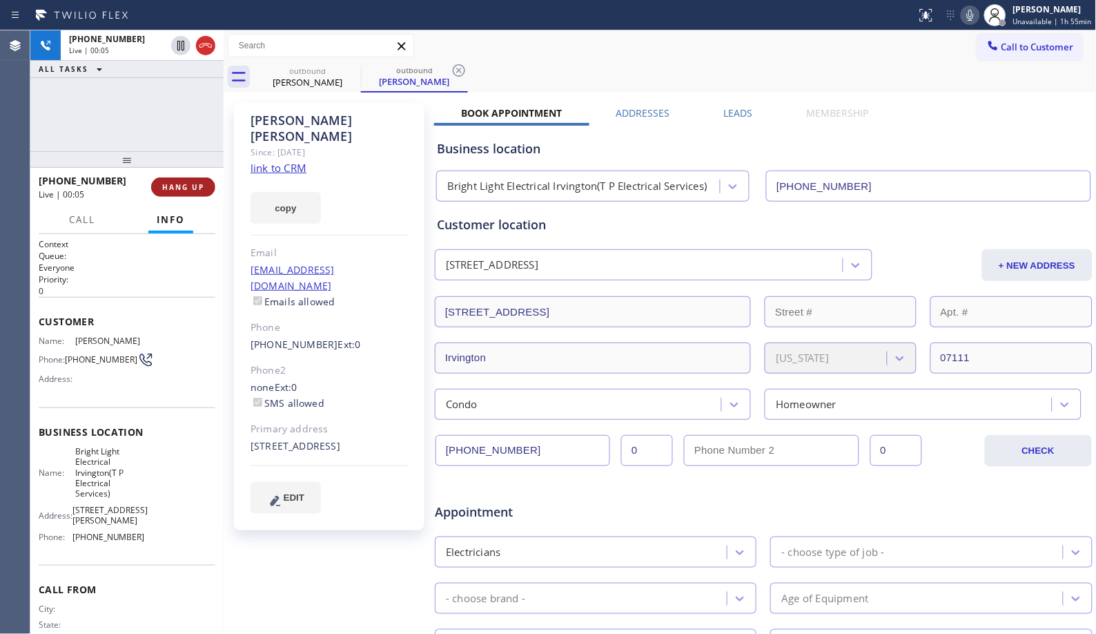
click at [193, 188] on span "HANG UP" at bounding box center [183, 187] width 42 height 10
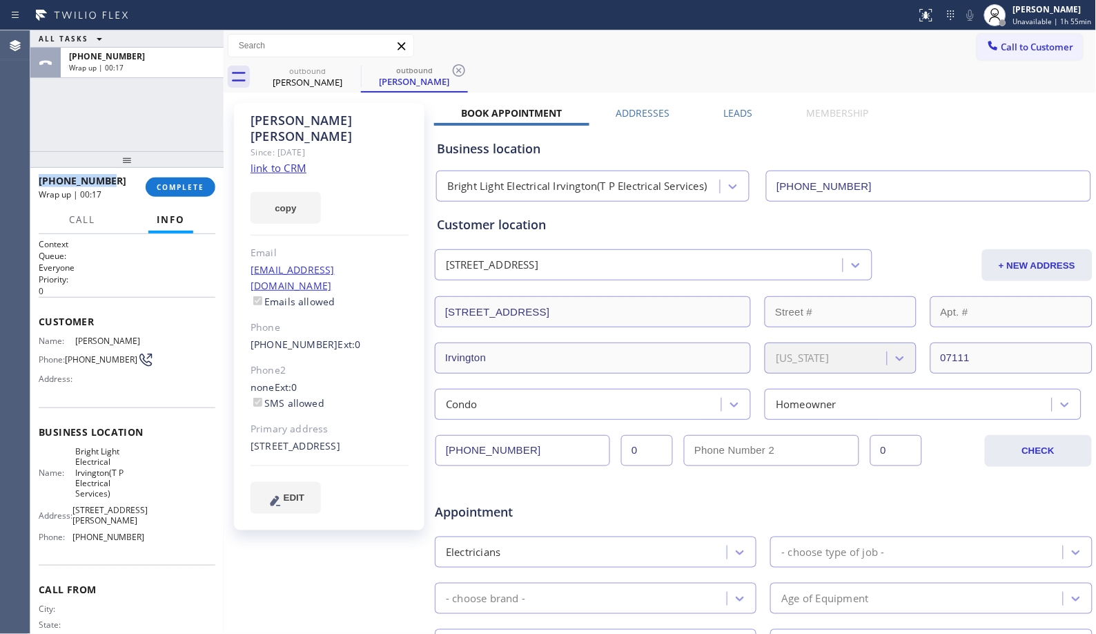
drag, startPoint x: 111, startPoint y: 175, endPoint x: 35, endPoint y: 177, distance: 76.0
click at [35, 177] on div "[PHONE_NUMBER] Wrap up | 00:17 COMPLETE" at bounding box center [126, 187] width 193 height 39
copy span "[PHONE_NUMBER]"
click at [886, 43] on div "Call to Customer Outbound call Location Bright Light Electrical [GEOGRAPHIC_DAT…" at bounding box center [660, 46] width 873 height 24
click at [173, 189] on span "COMPLETE" at bounding box center [181, 187] width 48 height 10
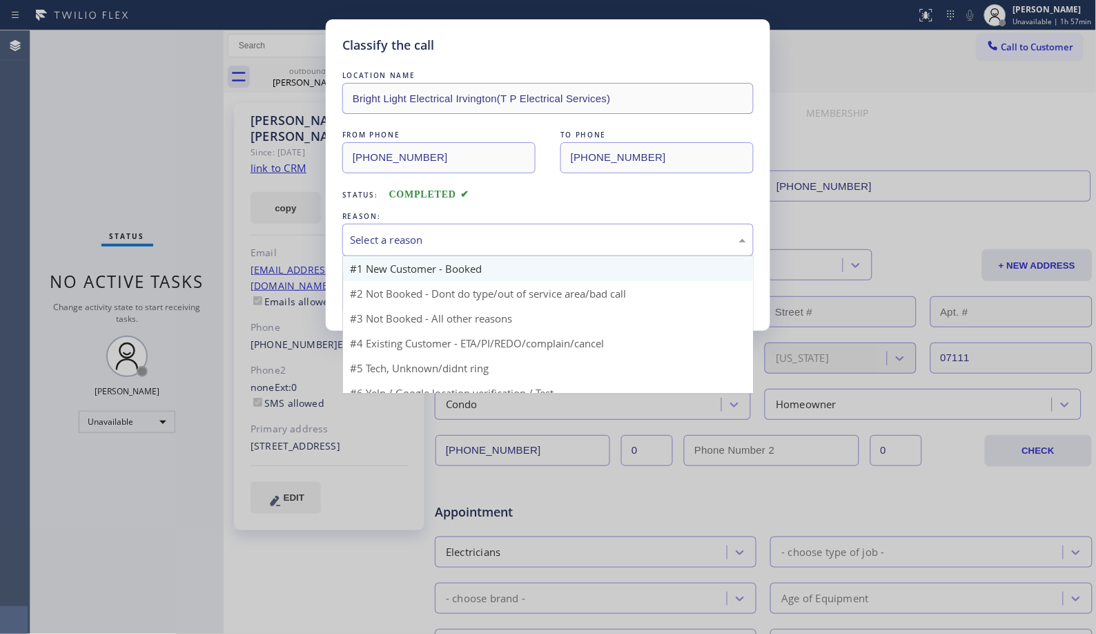
drag, startPoint x: 618, startPoint y: 243, endPoint x: 381, endPoint y: 277, distance: 239.9
click at [605, 240] on div "Select a reason" at bounding box center [548, 240] width 396 height 16
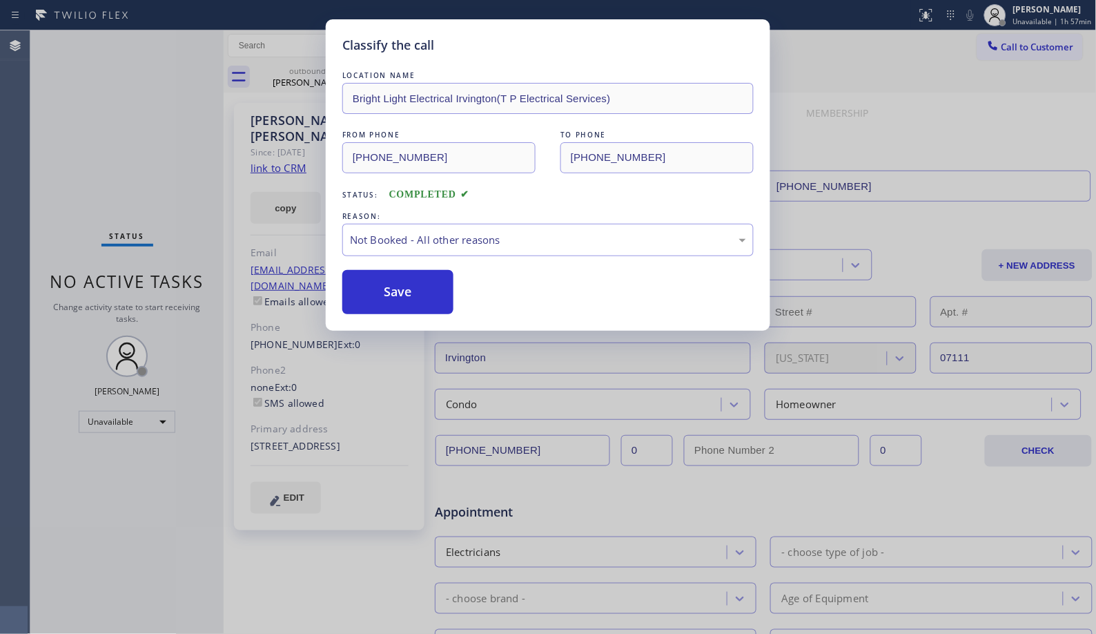
click at [376, 291] on button "Save" at bounding box center [397, 292] width 111 height 44
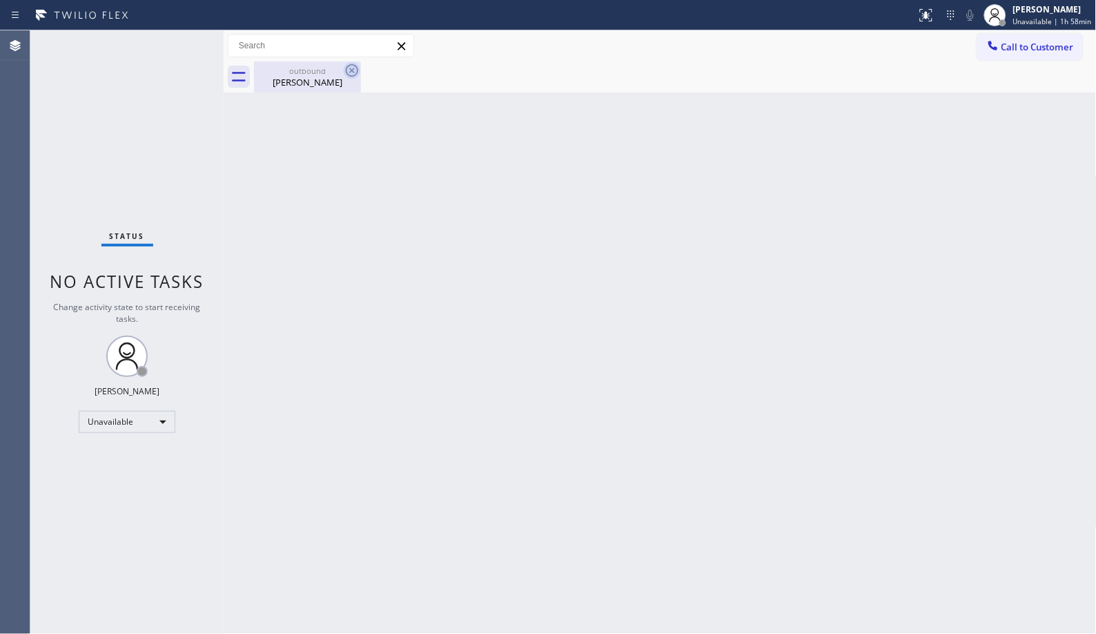
click at [337, 72] on div "outbound" at bounding box center [307, 71] width 104 height 10
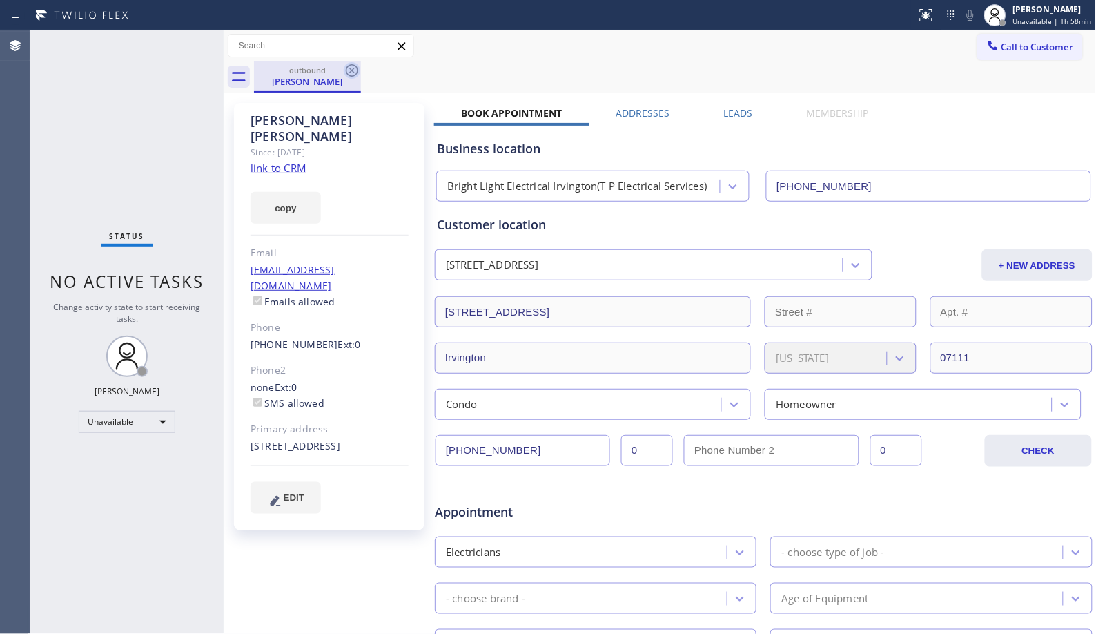
click at [350, 66] on icon at bounding box center [352, 70] width 17 height 17
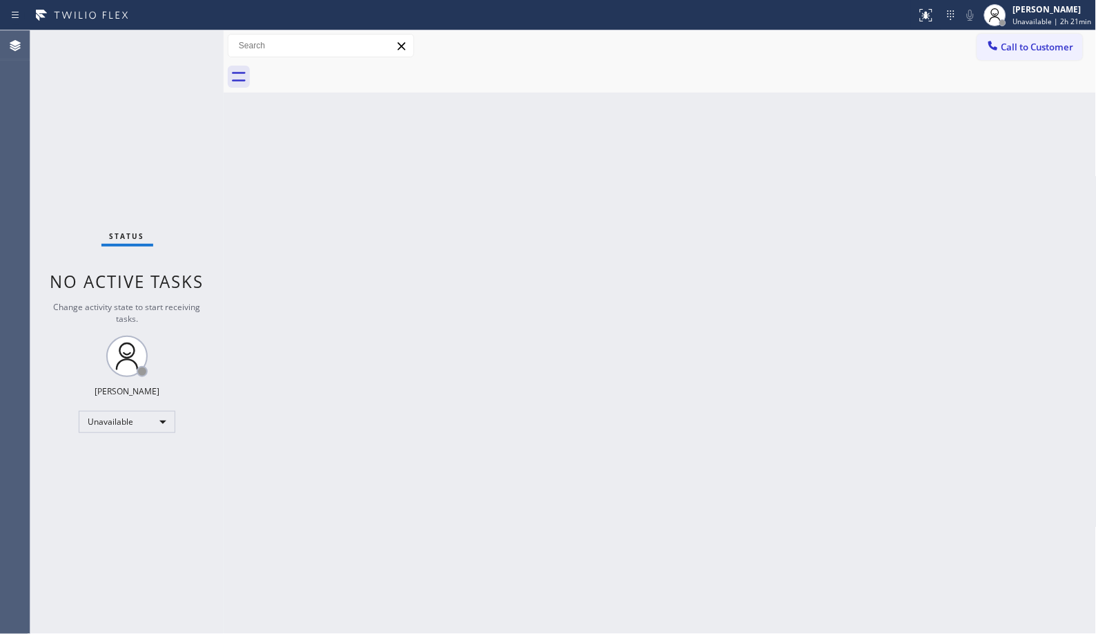
drag, startPoint x: 549, startPoint y: 292, endPoint x: 547, endPoint y: 283, distance: 9.4
click at [549, 292] on div "Back to Dashboard Change Sender ID Customers Technicians Select a contact Outbo…" at bounding box center [660, 331] width 873 height 603
click at [505, 289] on div "Back to Dashboard Change Sender ID Customers Technicians Select a contact Outbo…" at bounding box center [660, 331] width 873 height 603
click at [1054, 18] on span "Unavailable | 2h 32min" at bounding box center [1052, 22] width 79 height 10
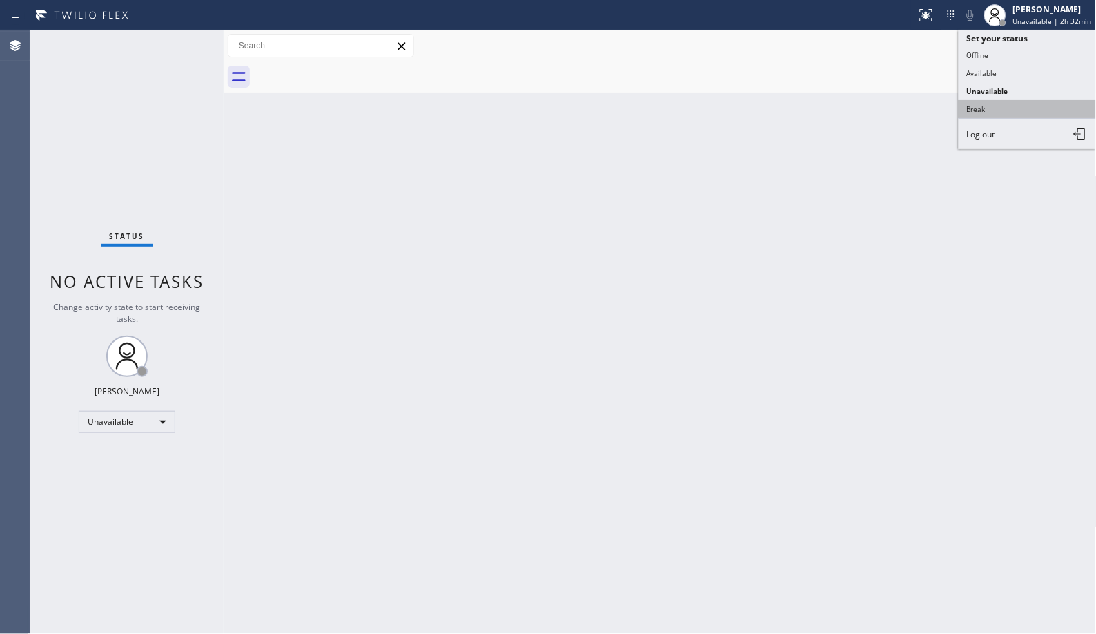
click at [982, 106] on button "Break" at bounding box center [1028, 109] width 138 height 18
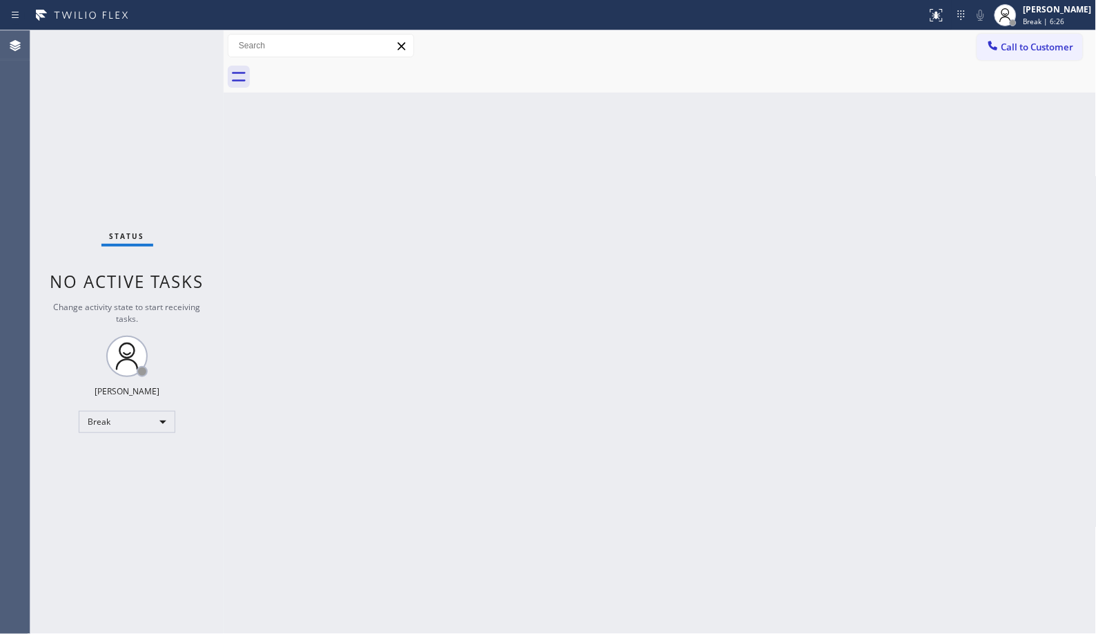
drag, startPoint x: 522, startPoint y: 384, endPoint x: 507, endPoint y: 369, distance: 21.0
click at [522, 384] on div "Back to Dashboard Change Sender ID Customers Technicians Select a contact Outbo…" at bounding box center [660, 331] width 873 height 603
click at [1043, 24] on span "Break | 7:42" at bounding box center [1044, 22] width 41 height 10
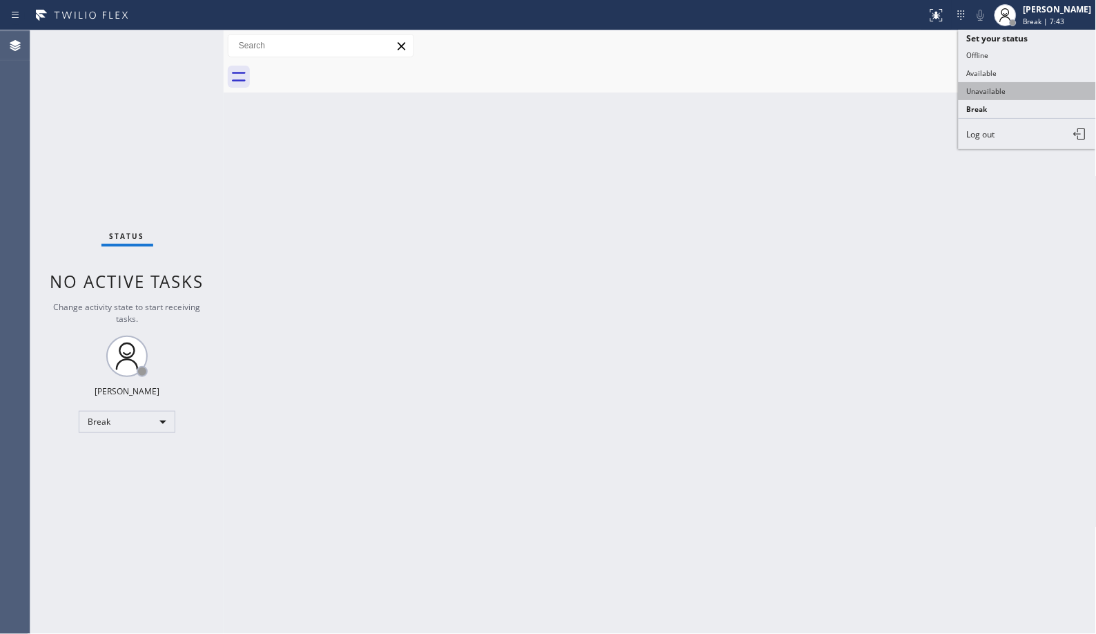
click at [984, 90] on button "Unavailable" at bounding box center [1028, 91] width 138 height 18
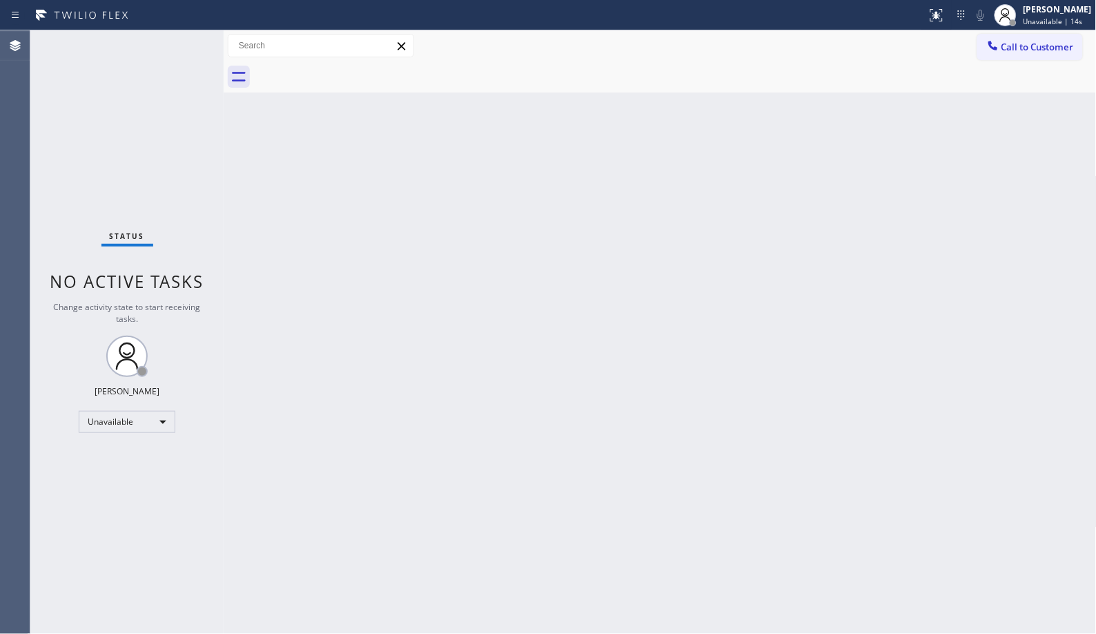
click at [577, 345] on div "Back to Dashboard Change Sender ID Customers Technicians Select a contact Outbo…" at bounding box center [660, 331] width 873 height 603
click at [521, 271] on div "Back to Dashboard Change Sender ID Customers Technicians Select a contact Outbo…" at bounding box center [660, 331] width 873 height 603
click at [498, 470] on div "Back to Dashboard Change Sender ID Customers Technicians Select a contact Outbo…" at bounding box center [660, 331] width 873 height 603
click at [610, 335] on div "Back to Dashboard Change Sender ID Customers Technicians Select a contact Outbo…" at bounding box center [660, 331] width 873 height 603
click at [471, 305] on div "Back to Dashboard Change Sender ID Customers Technicians Select a contact Outbo…" at bounding box center [660, 331] width 873 height 603
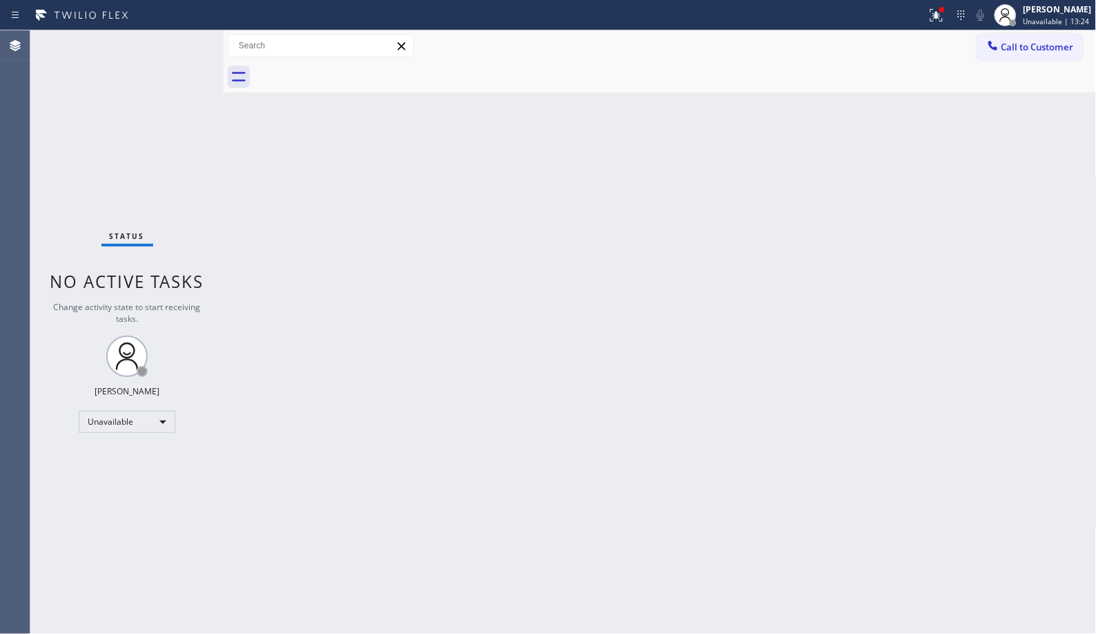
click at [522, 75] on div at bounding box center [675, 76] width 843 height 31
click at [540, 364] on div "Back to Dashboard Change Sender ID Customers Technicians Select a contact Outbo…" at bounding box center [660, 331] width 873 height 603
click at [463, 159] on div "Back to Dashboard Change Sender ID Customers Technicians Select a contact Outbo…" at bounding box center [660, 331] width 873 height 603
